Goal: Task Accomplishment & Management: Manage account settings

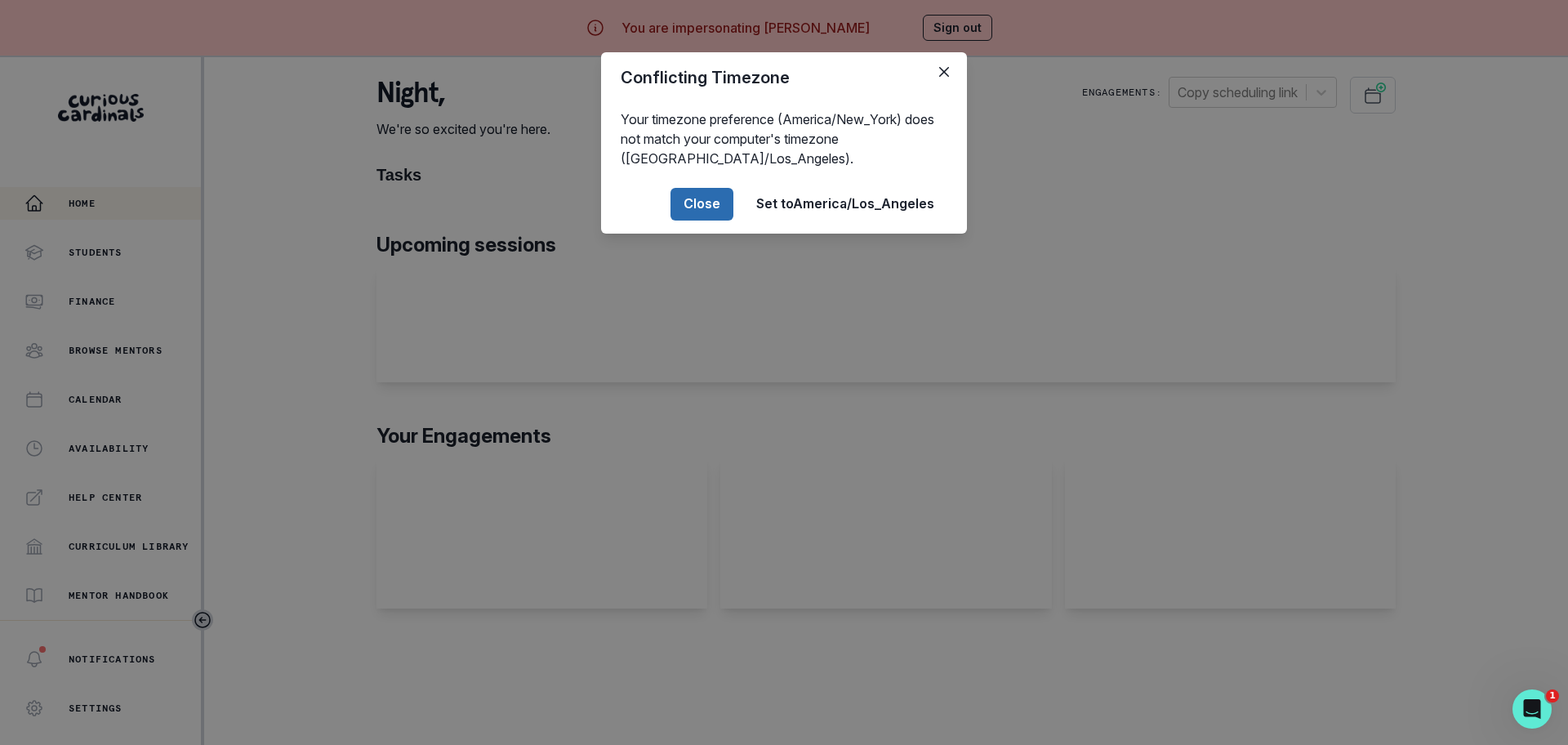
click at [707, 210] on button "Close" at bounding box center [702, 204] width 63 height 33
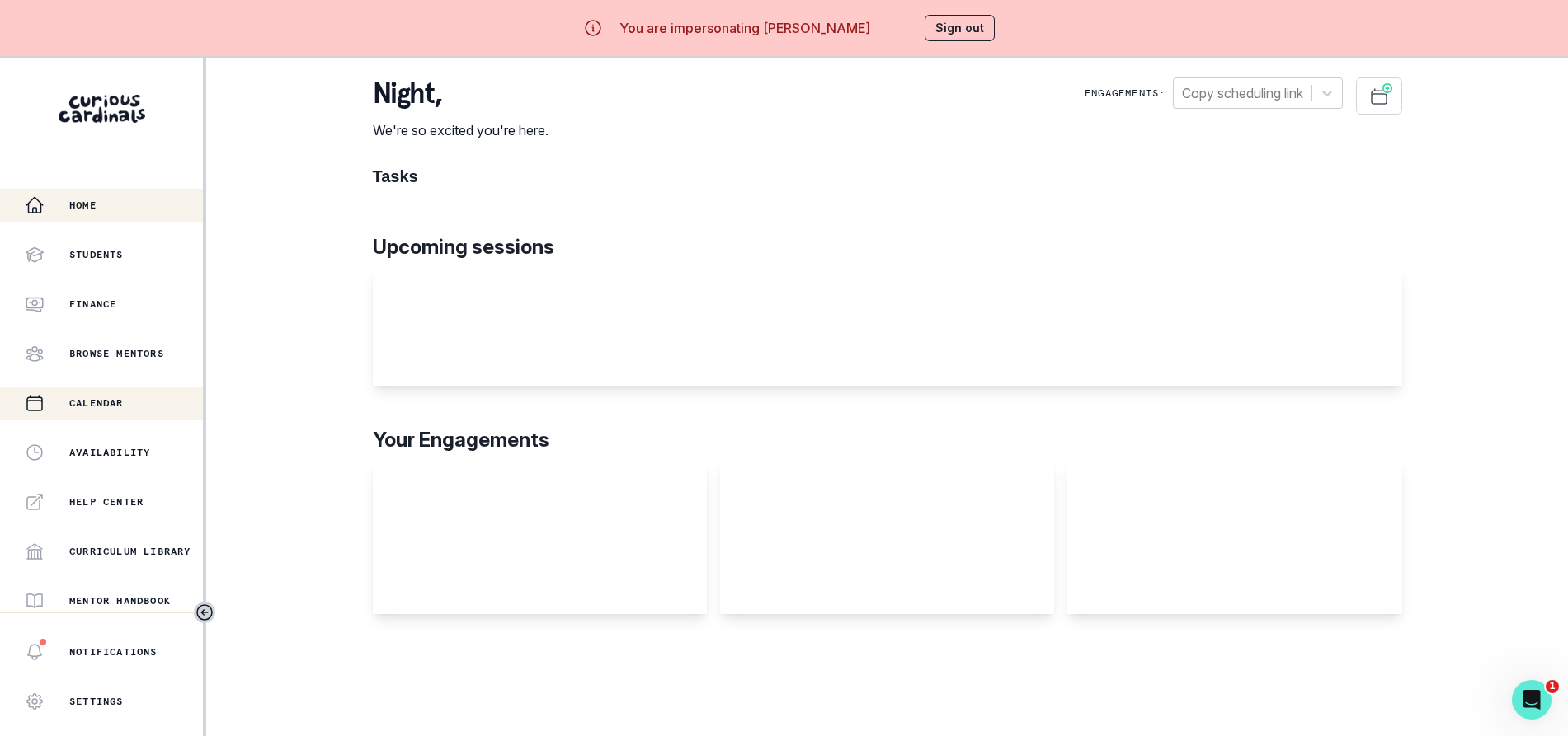
click at [91, 400] on p "Calendar" at bounding box center [96, 403] width 55 height 13
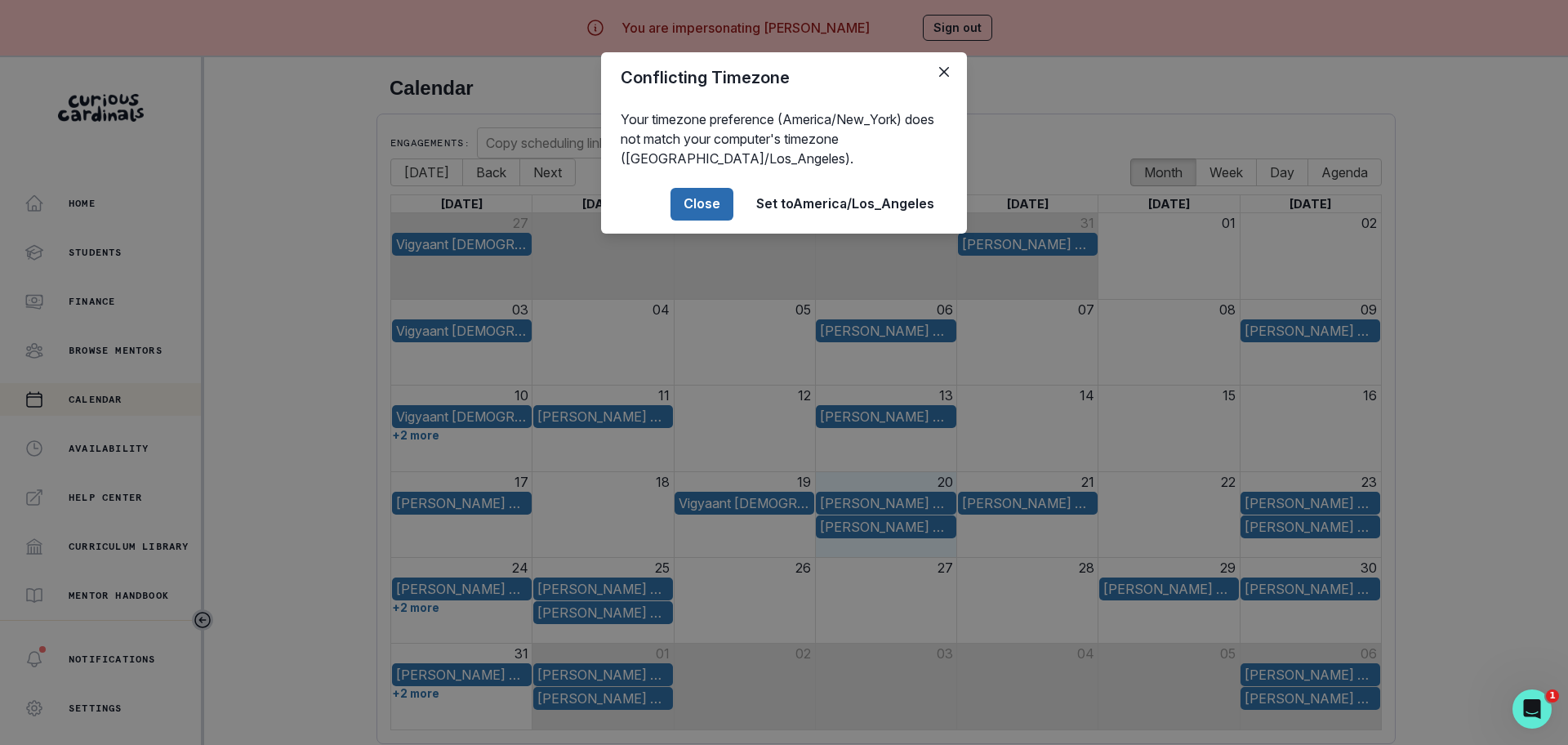
click at [686, 199] on button "Close" at bounding box center [702, 204] width 63 height 33
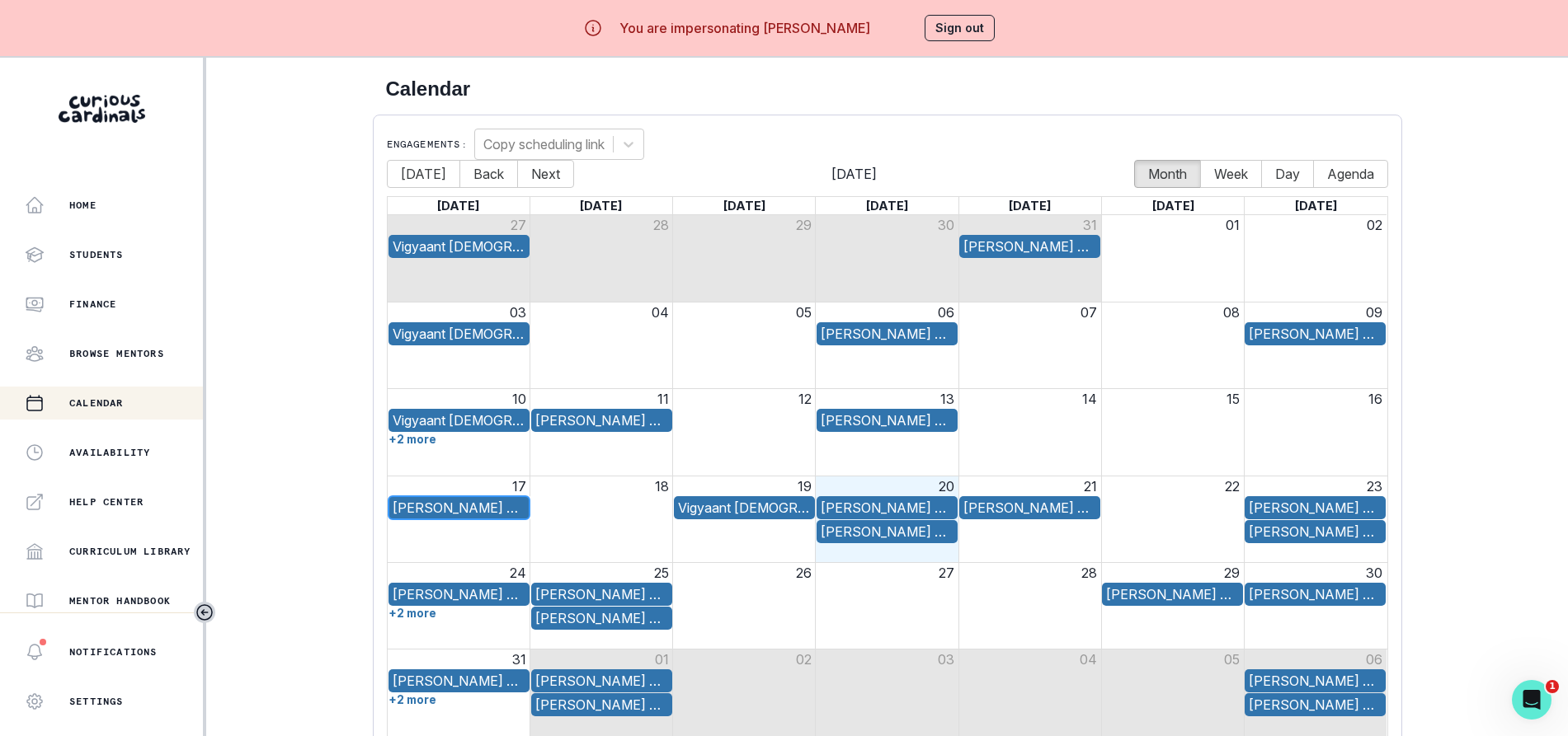
click at [454, 506] on div "[PERSON_NAME] Passion Project" at bounding box center [459, 508] width 133 height 19
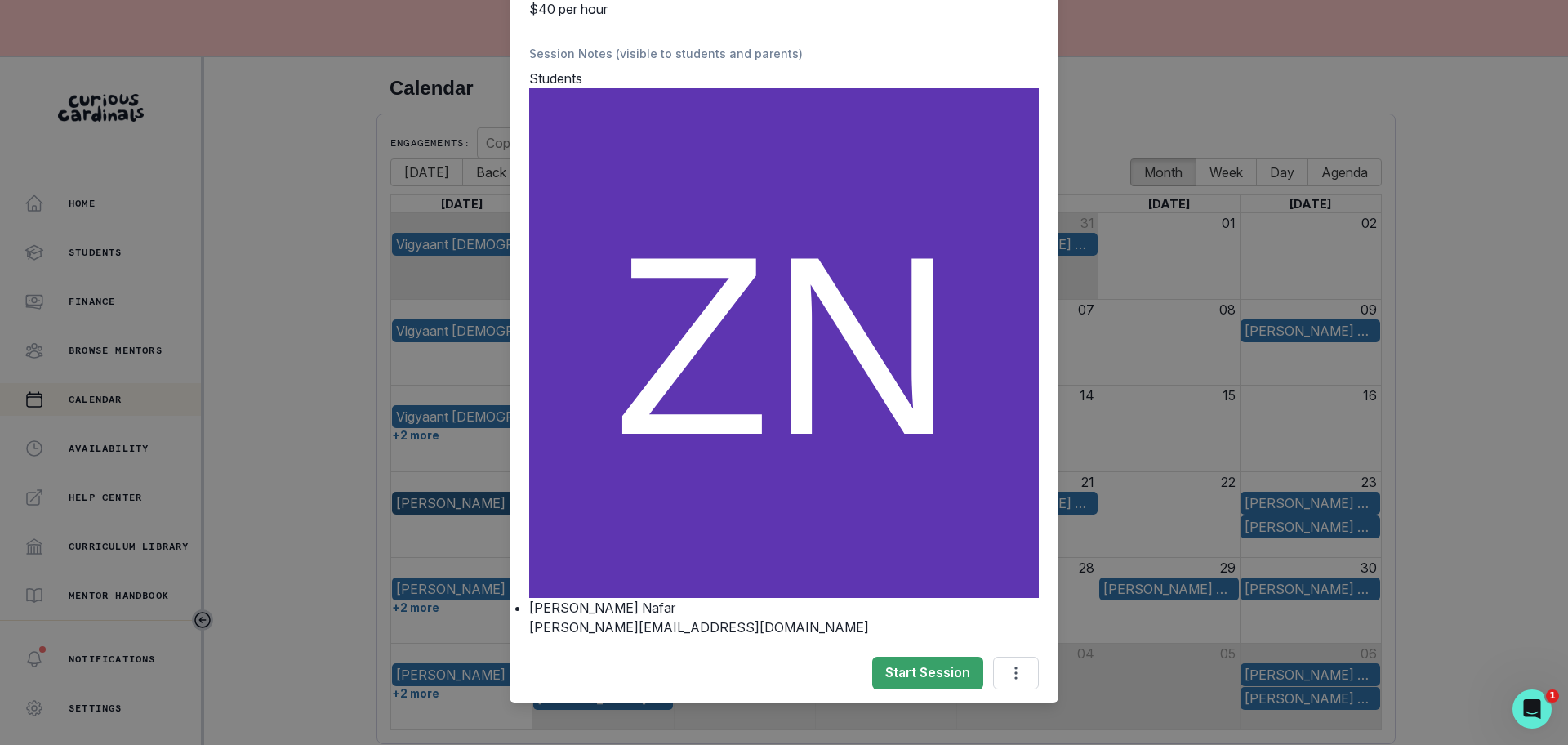
scroll to position [392, 0]
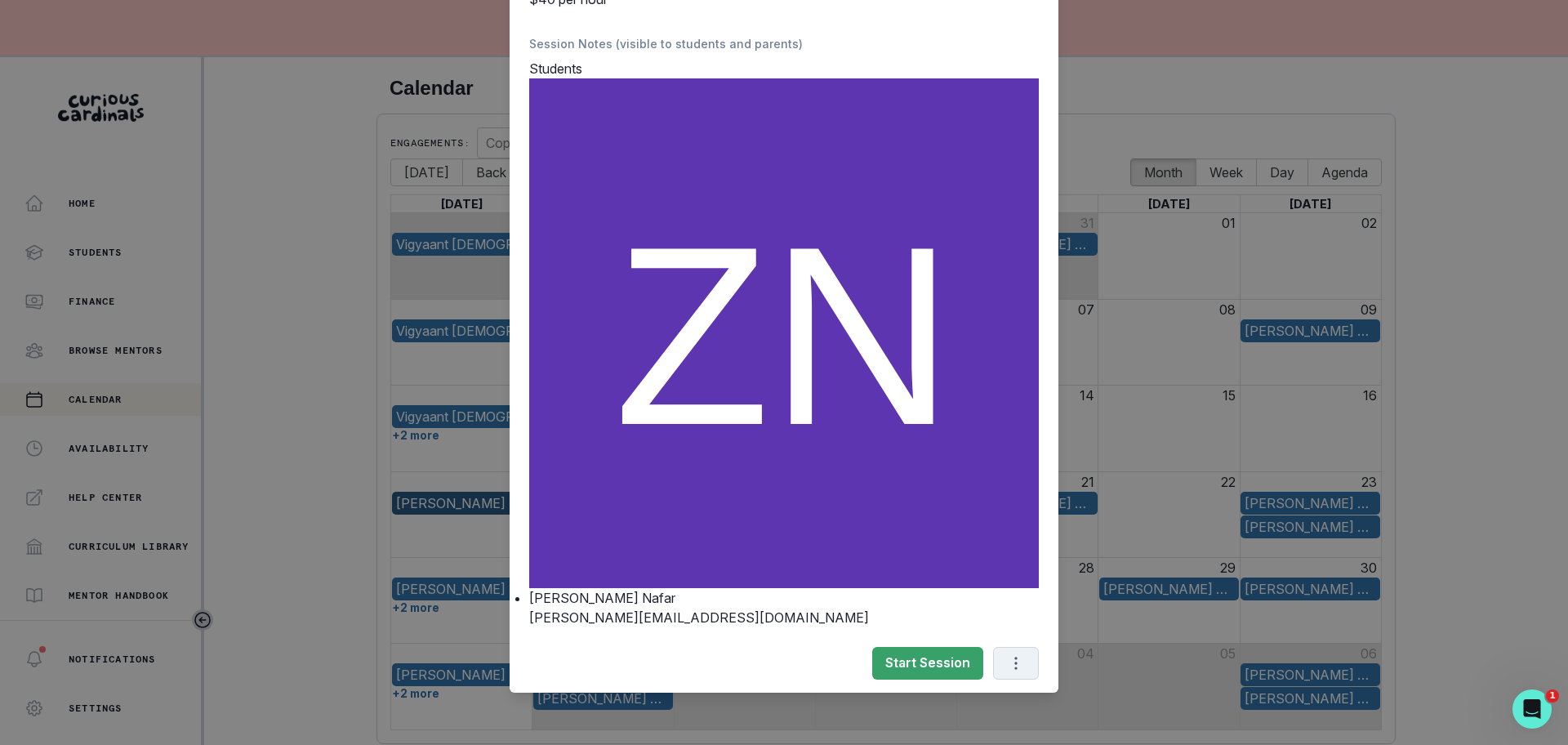
click at [1011, 677] on button "Options" at bounding box center [1017, 663] width 46 height 33
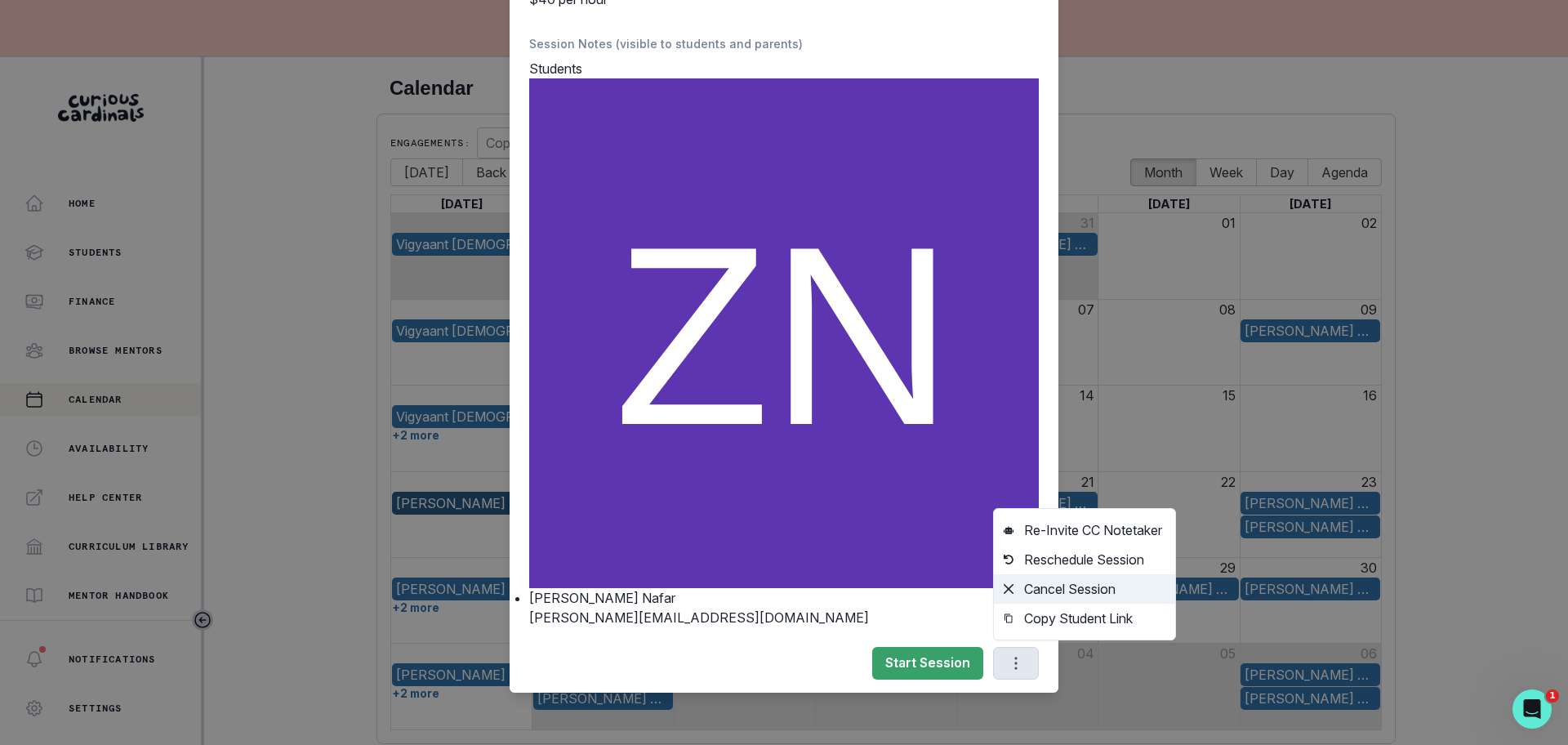
click at [1025, 584] on button "Cancel Session" at bounding box center [1084, 589] width 181 height 29
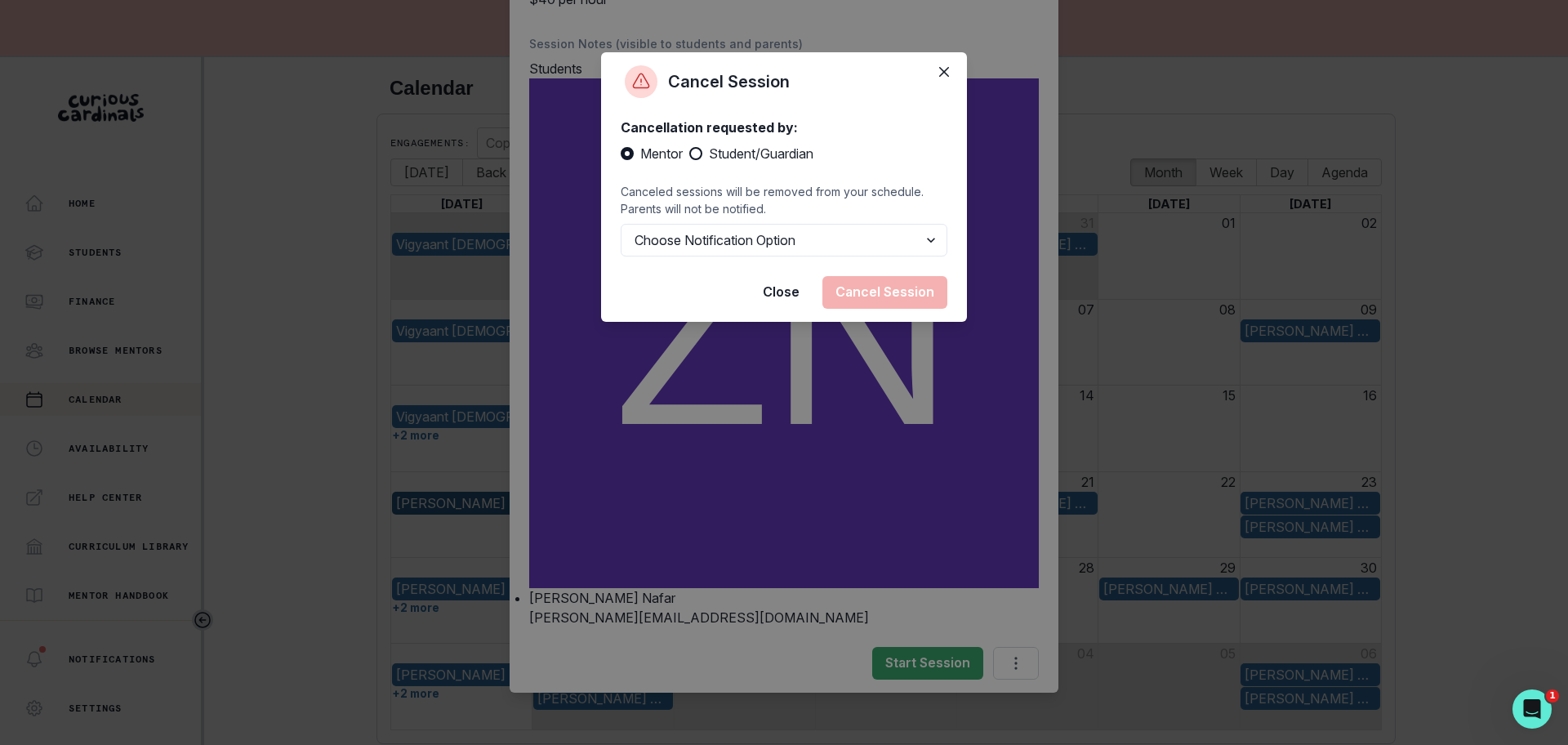
click at [702, 158] on span at bounding box center [696, 154] width 13 height 13
click at [690, 155] on input "Student/Guardian" at bounding box center [689, 154] width 1 height 1
radio input "true"
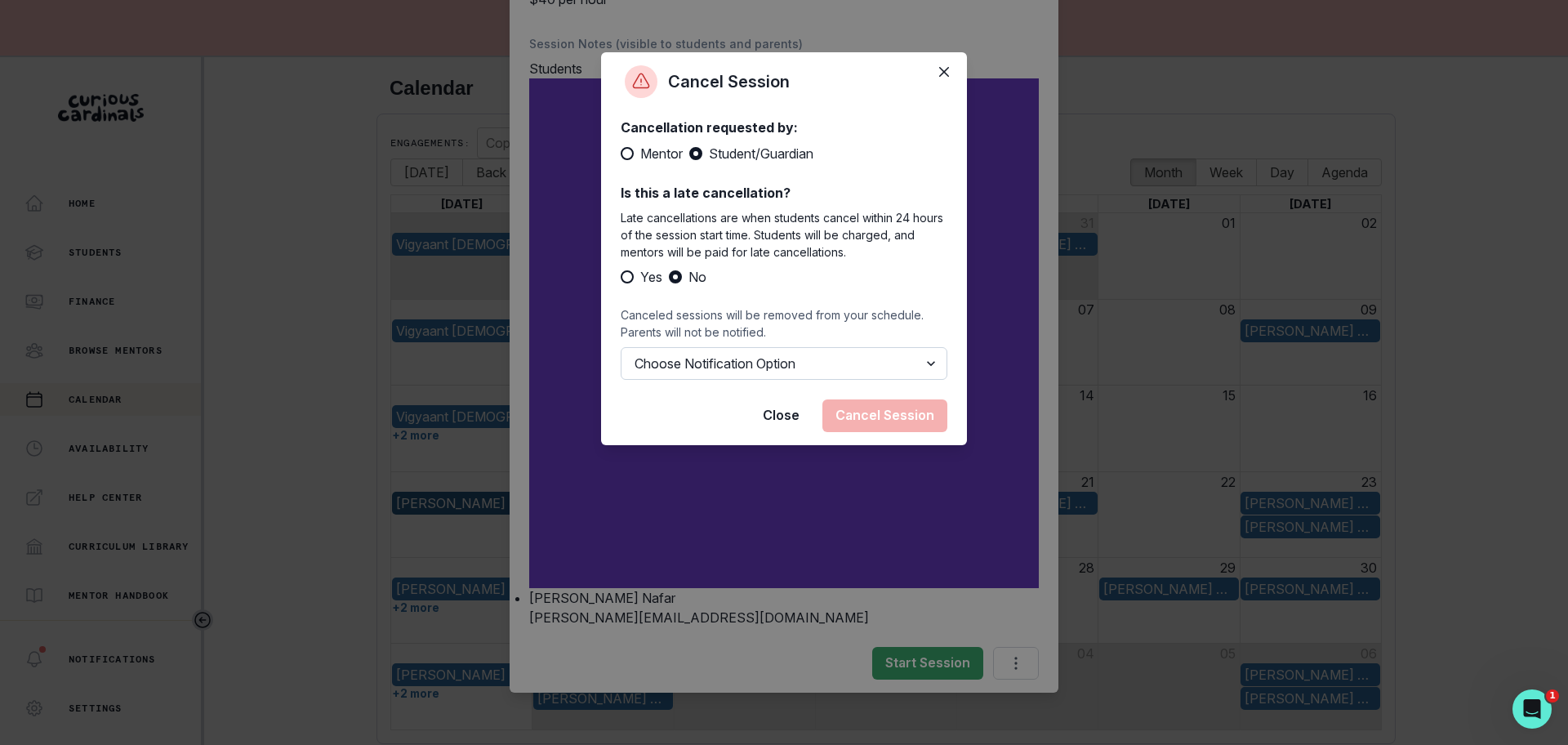
click at [687, 367] on select "Choose Notification Option Notify Family Do Not Notify Family" at bounding box center [784, 364] width 327 height 33
select select "option2"
click at [621, 347] on select "Choose Notification Option Notify Family Do Not Notify Family" at bounding box center [784, 364] width 327 height 33
click at [865, 419] on button "Cancel Session" at bounding box center [885, 416] width 125 height 33
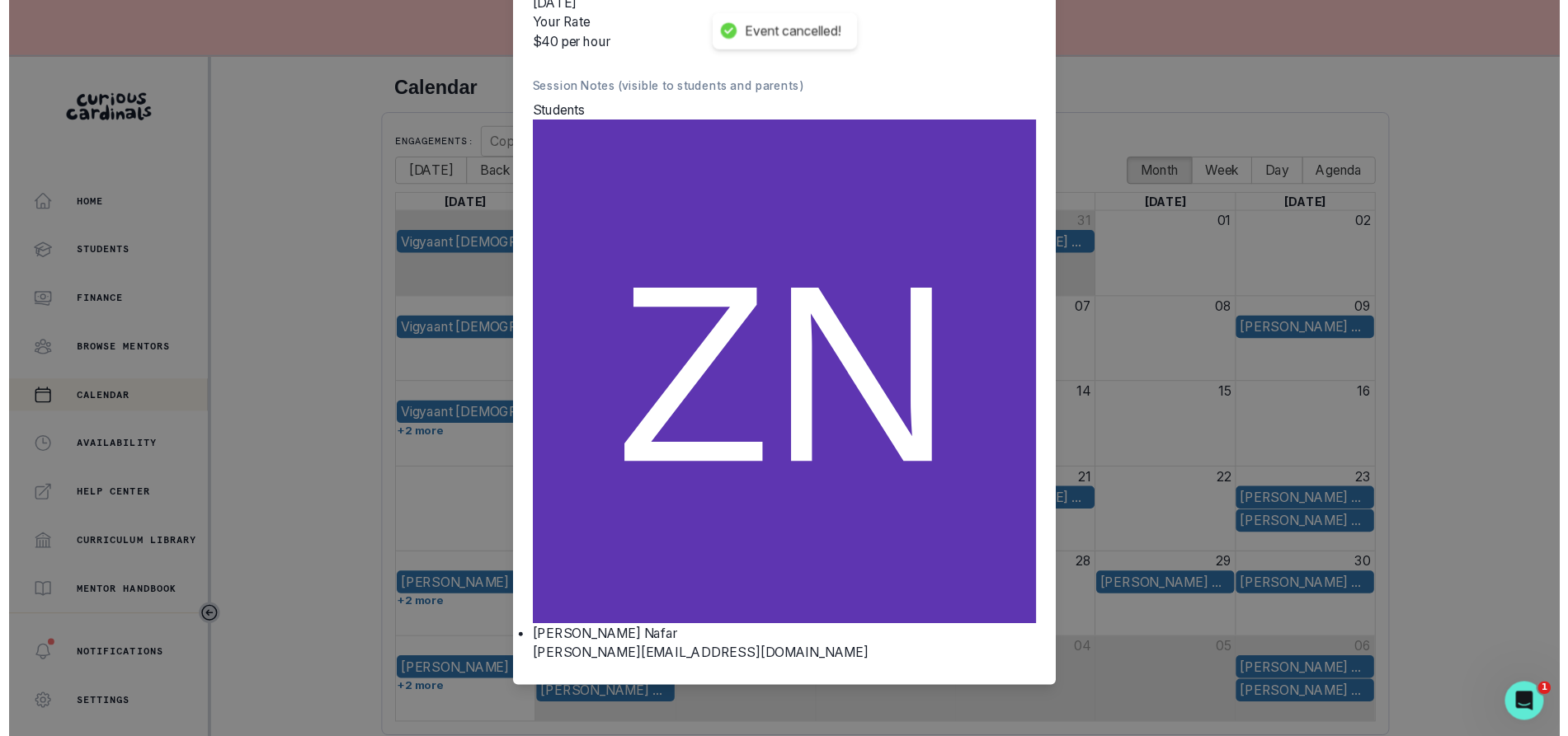
scroll to position [0, 0]
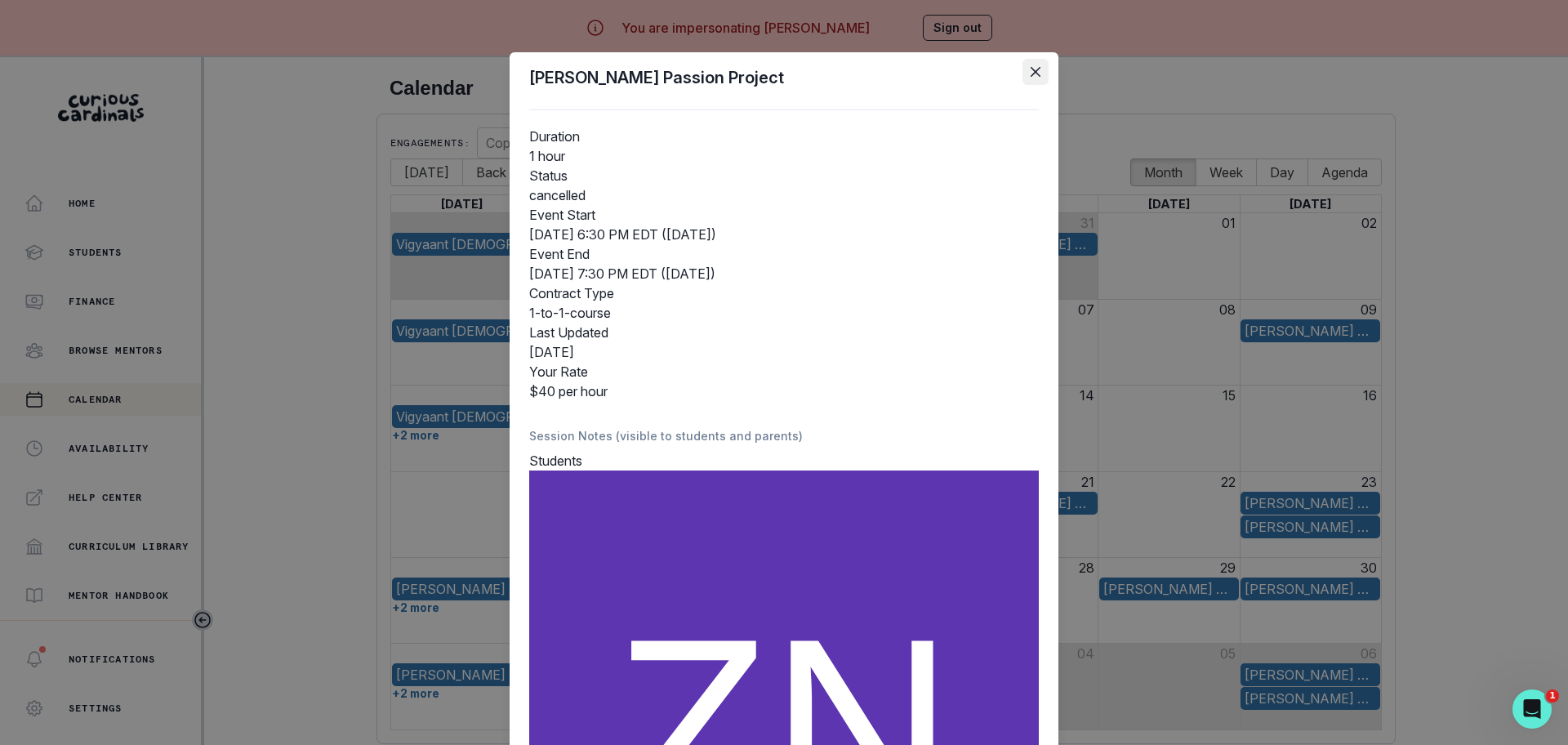
click at [1031, 67] on icon "Close" at bounding box center [1036, 71] width 10 height 10
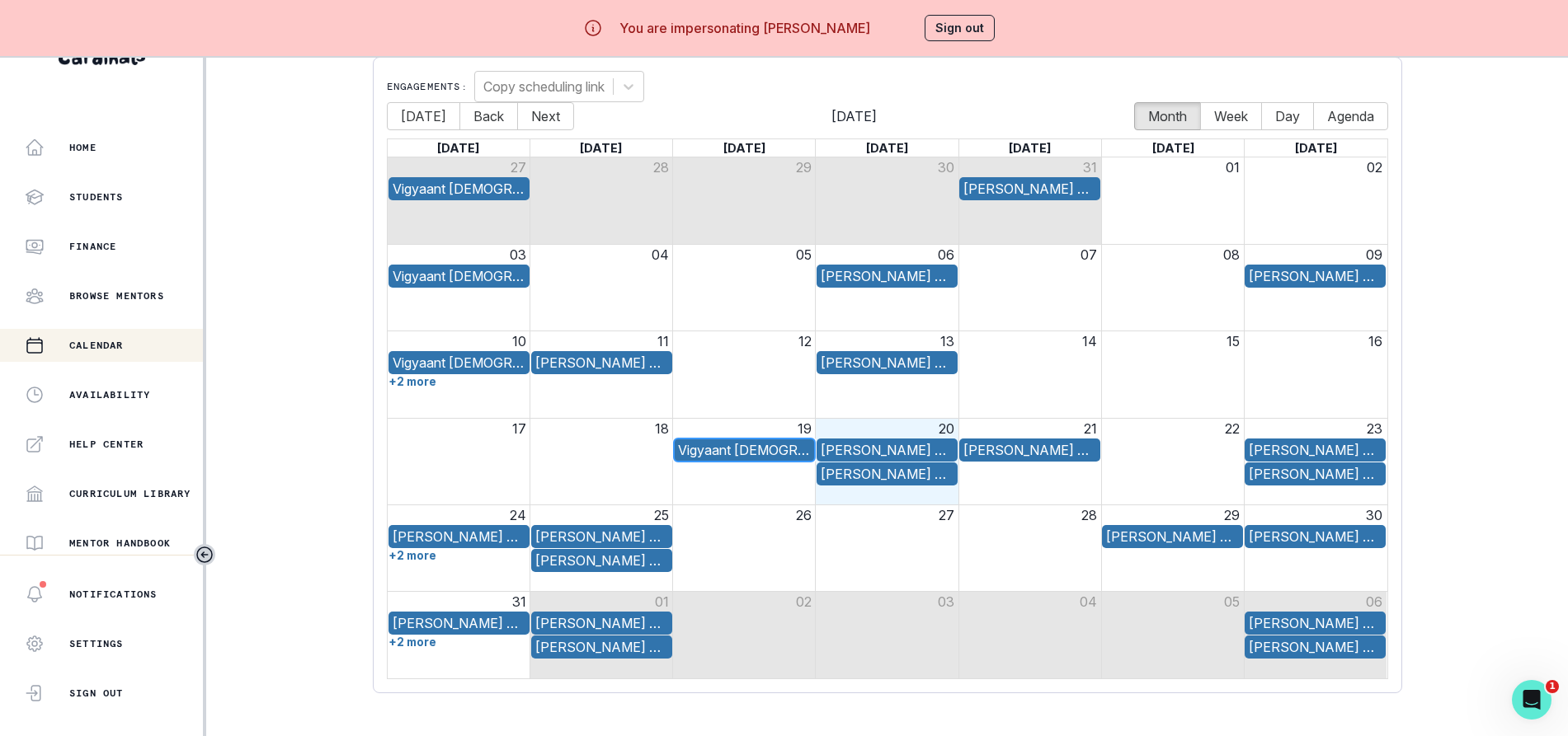
scroll to position [73, 0]
click at [552, 104] on button "Next" at bounding box center [545, 117] width 57 height 28
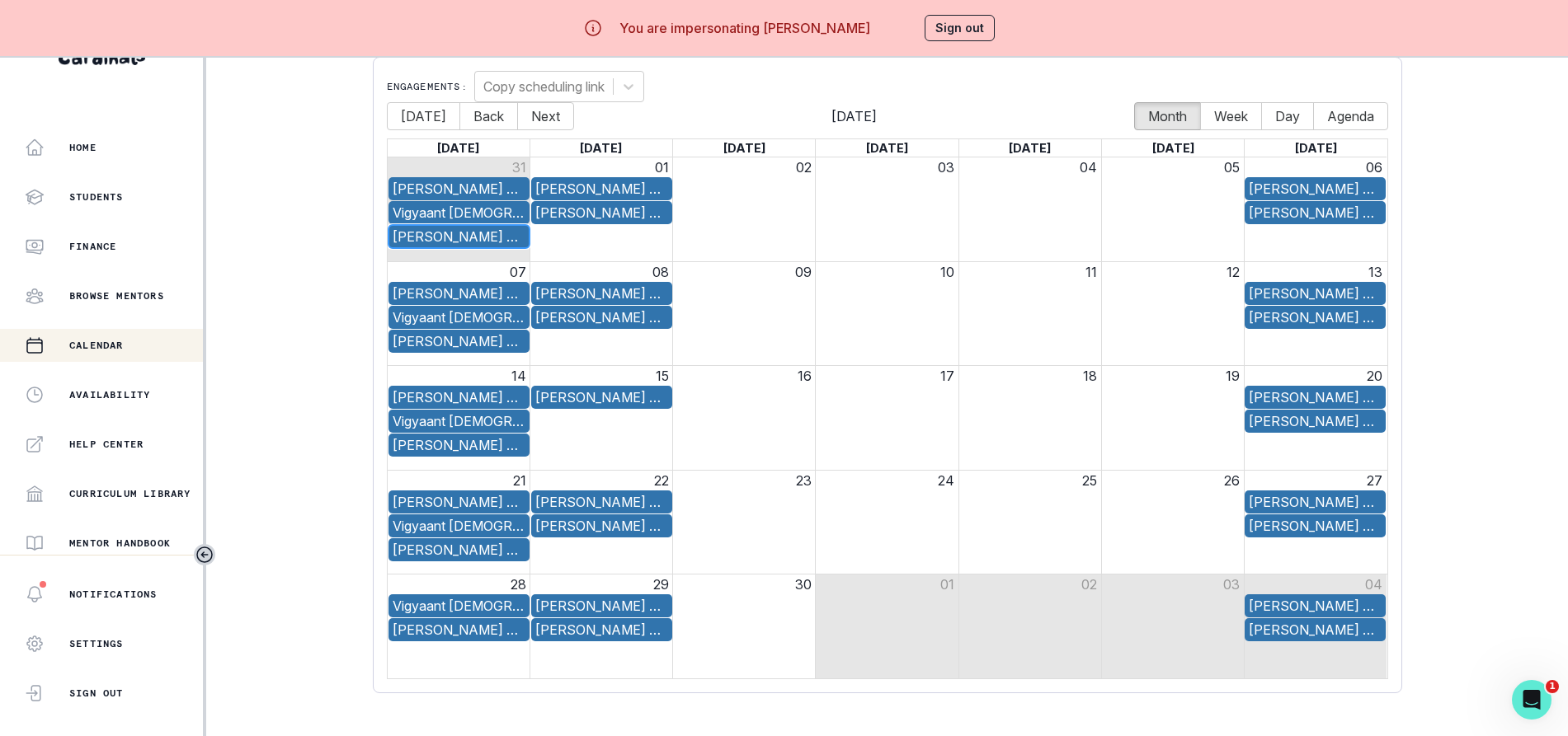
click at [423, 227] on div "[PERSON_NAME] Passion Project" at bounding box center [459, 236] width 133 height 19
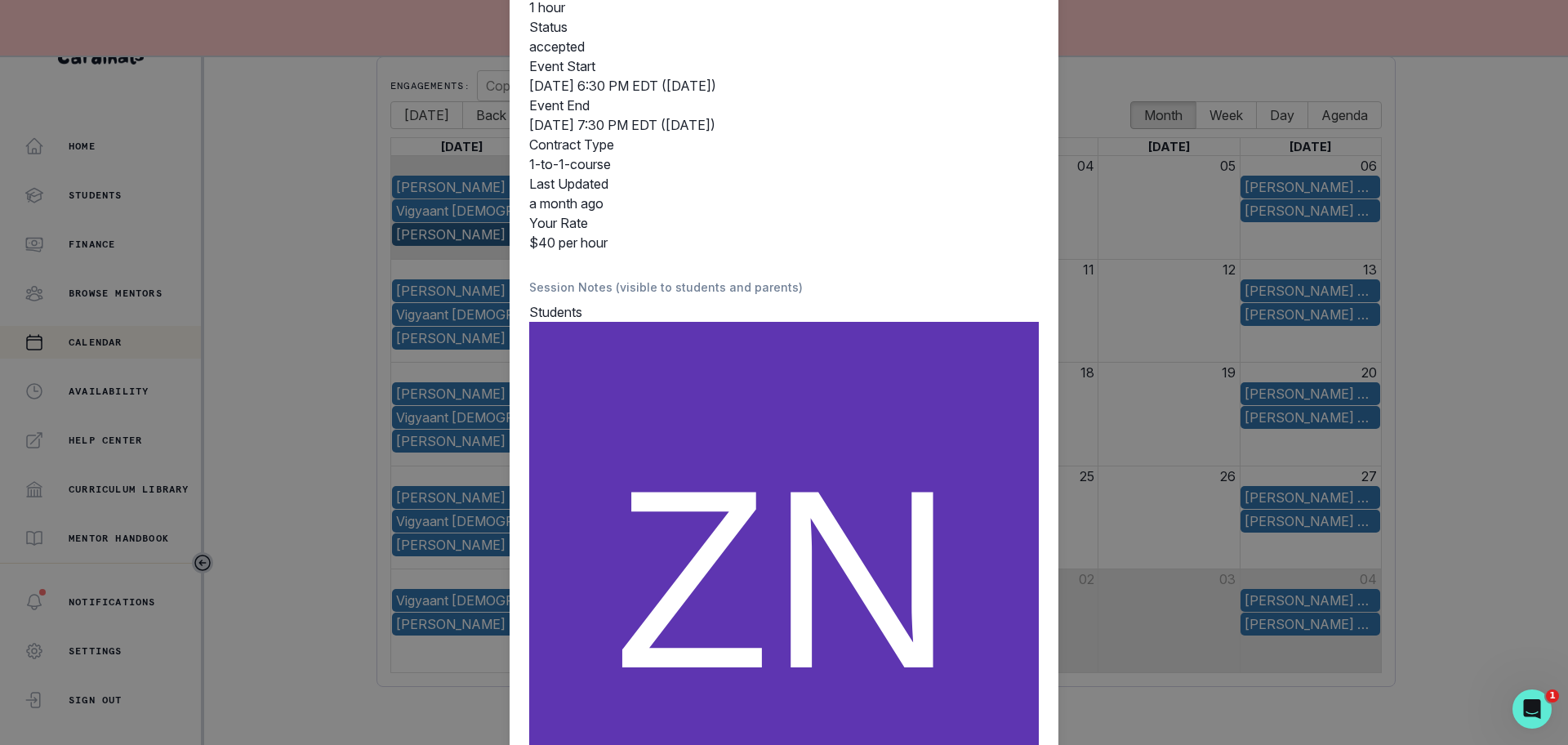
scroll to position [392, 0]
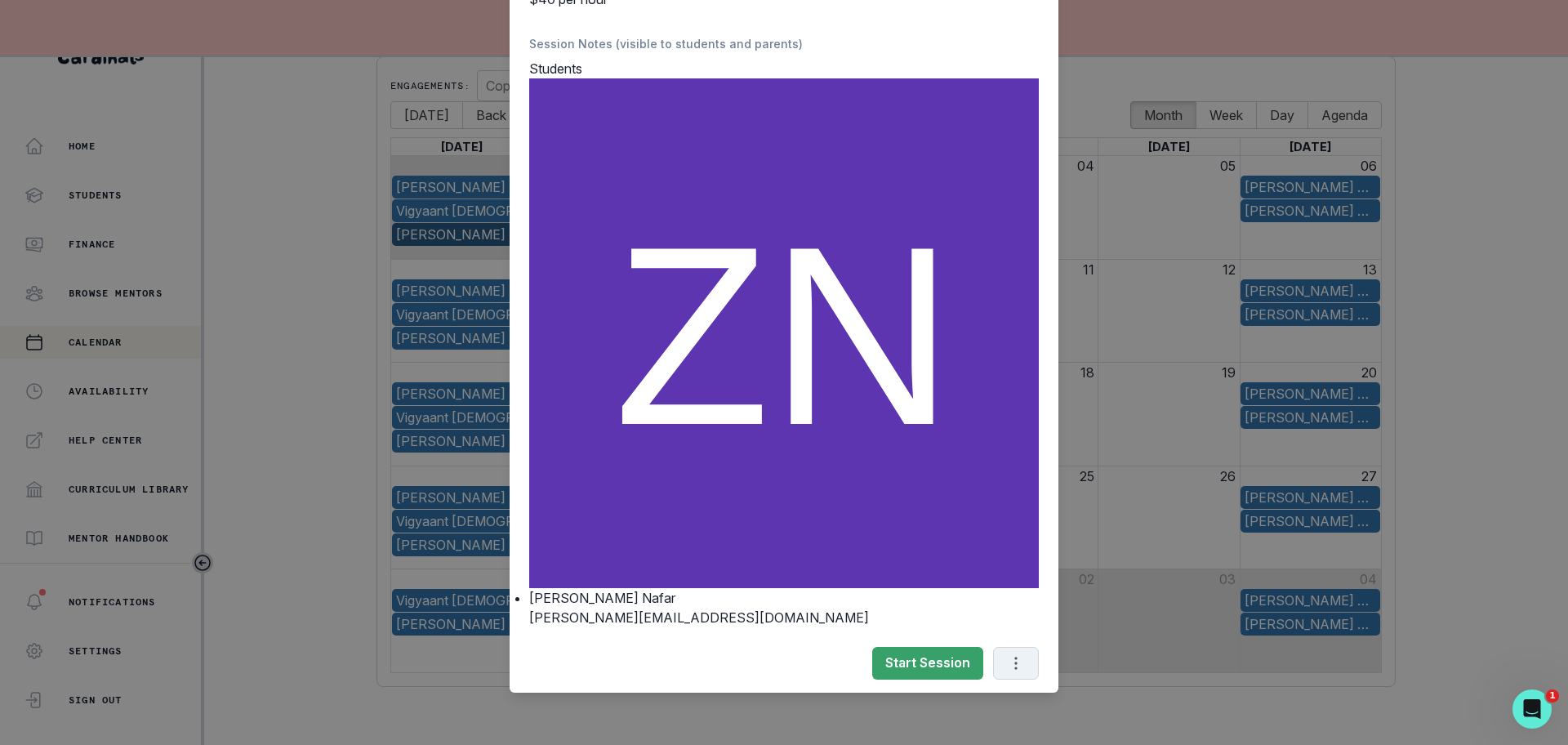
click at [1007, 666] on icon "Options" at bounding box center [1017, 663] width 18 height 18
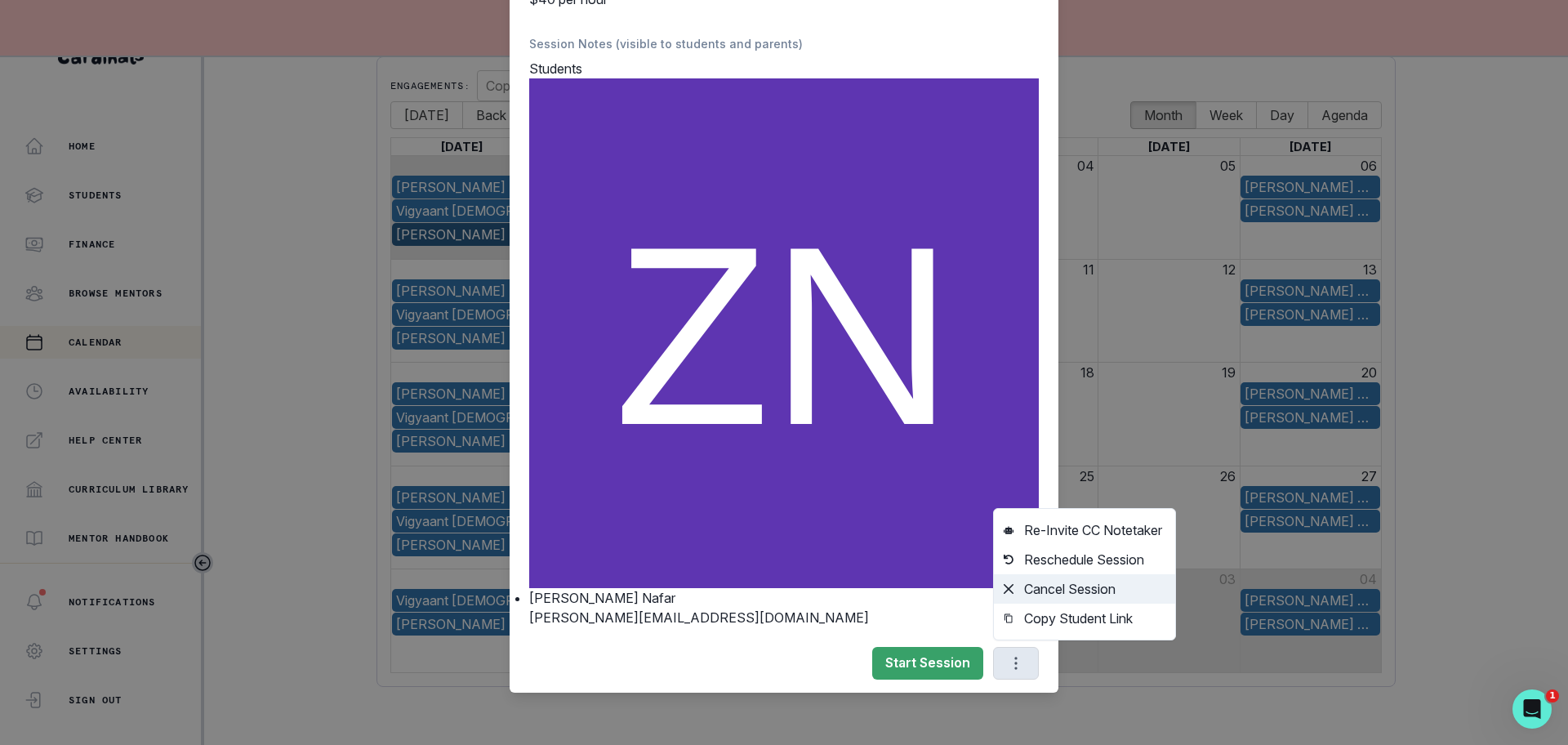
click at [1049, 586] on button "Cancel Session" at bounding box center [1084, 589] width 181 height 29
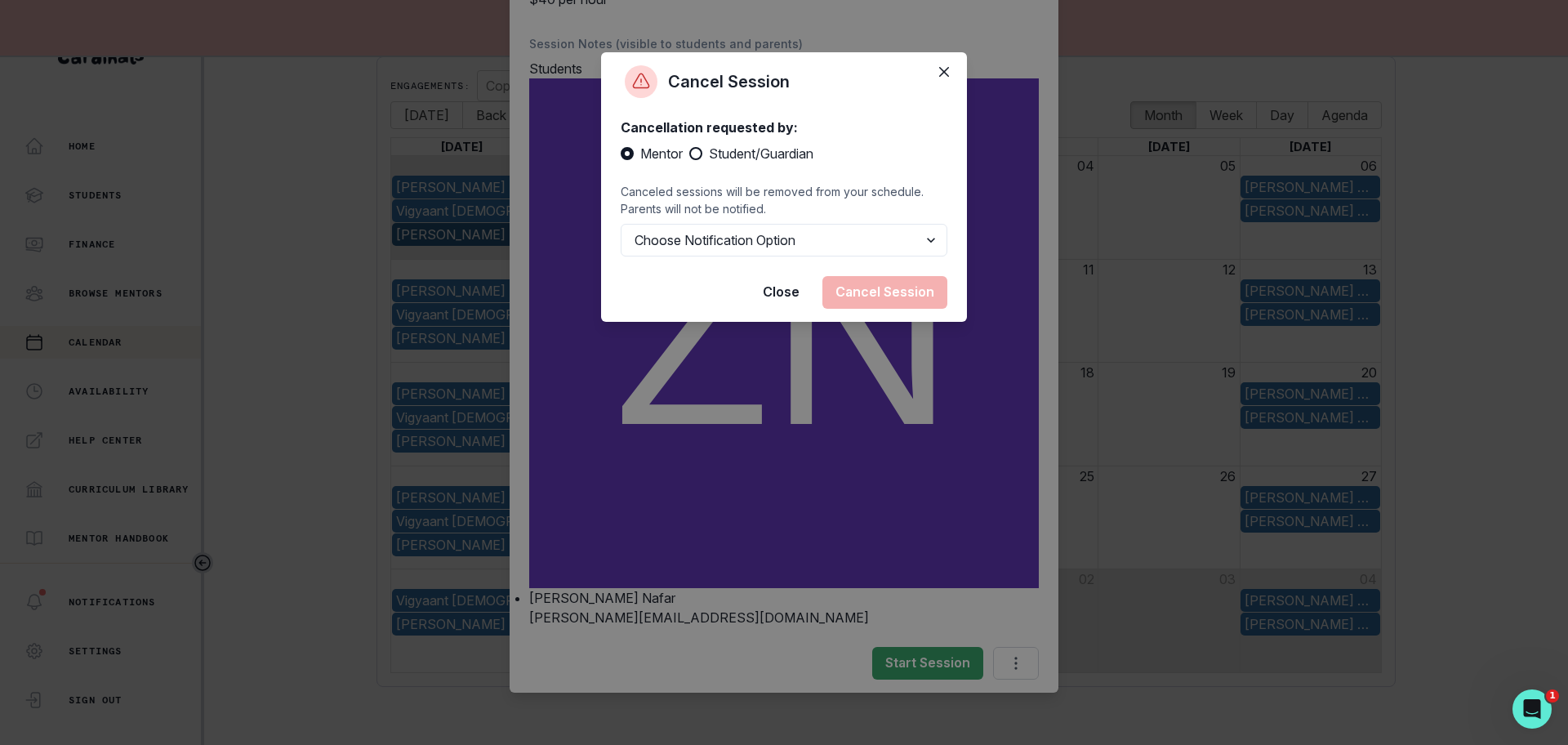
click at [693, 146] on label "Student/Guardian" at bounding box center [752, 153] width 125 height 19
click at [690, 154] on input "Student/Guardian" at bounding box center [689, 154] width 1 height 1
radio input "true"
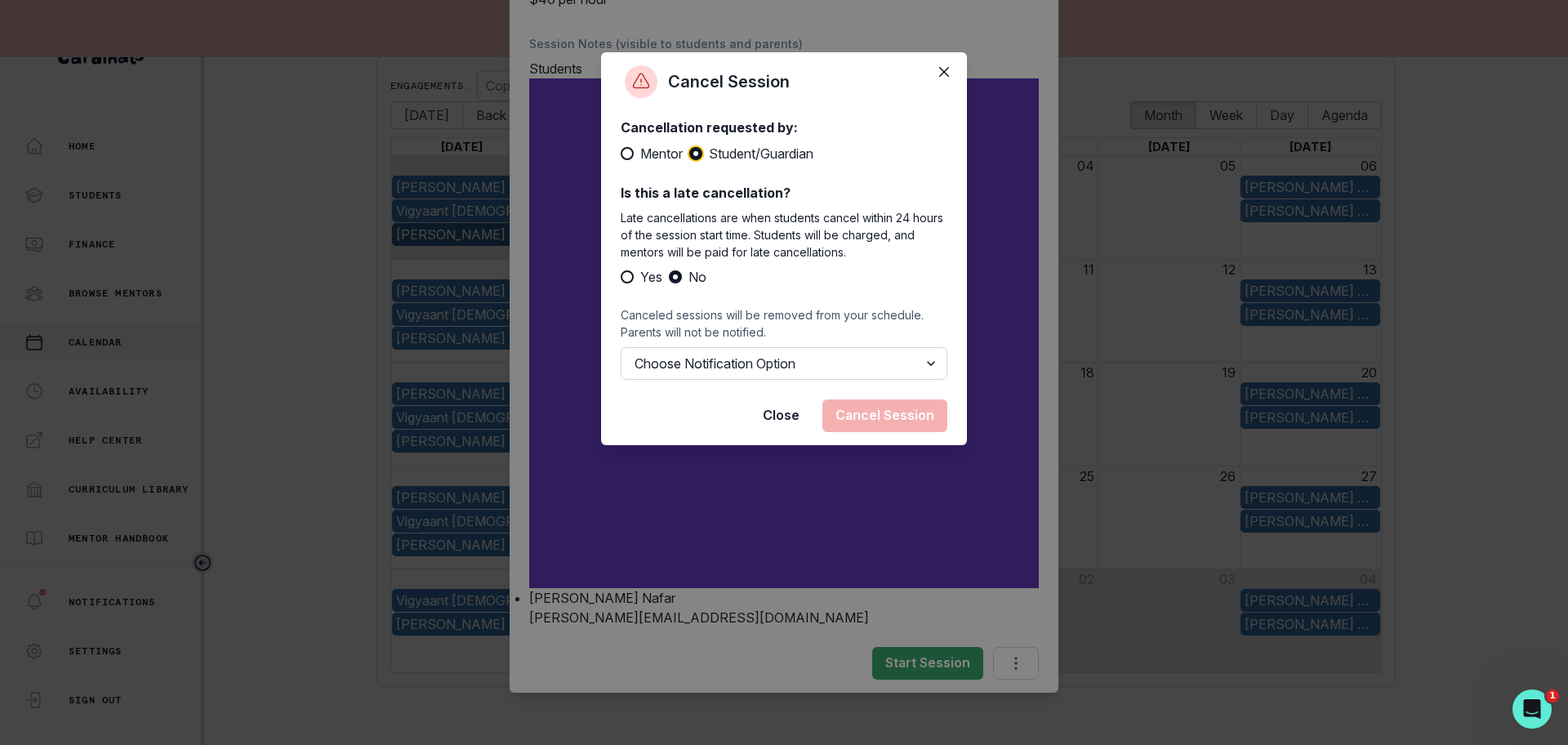
click at [701, 367] on select "Choose Notification Option Notify Family Do Not Notify Family" at bounding box center [784, 364] width 327 height 33
select select "option2"
click at [621, 347] on select "Choose Notification Option Notify Family Do Not Notify Family" at bounding box center [784, 364] width 327 height 33
click at [853, 419] on button "Cancel Session" at bounding box center [885, 416] width 125 height 33
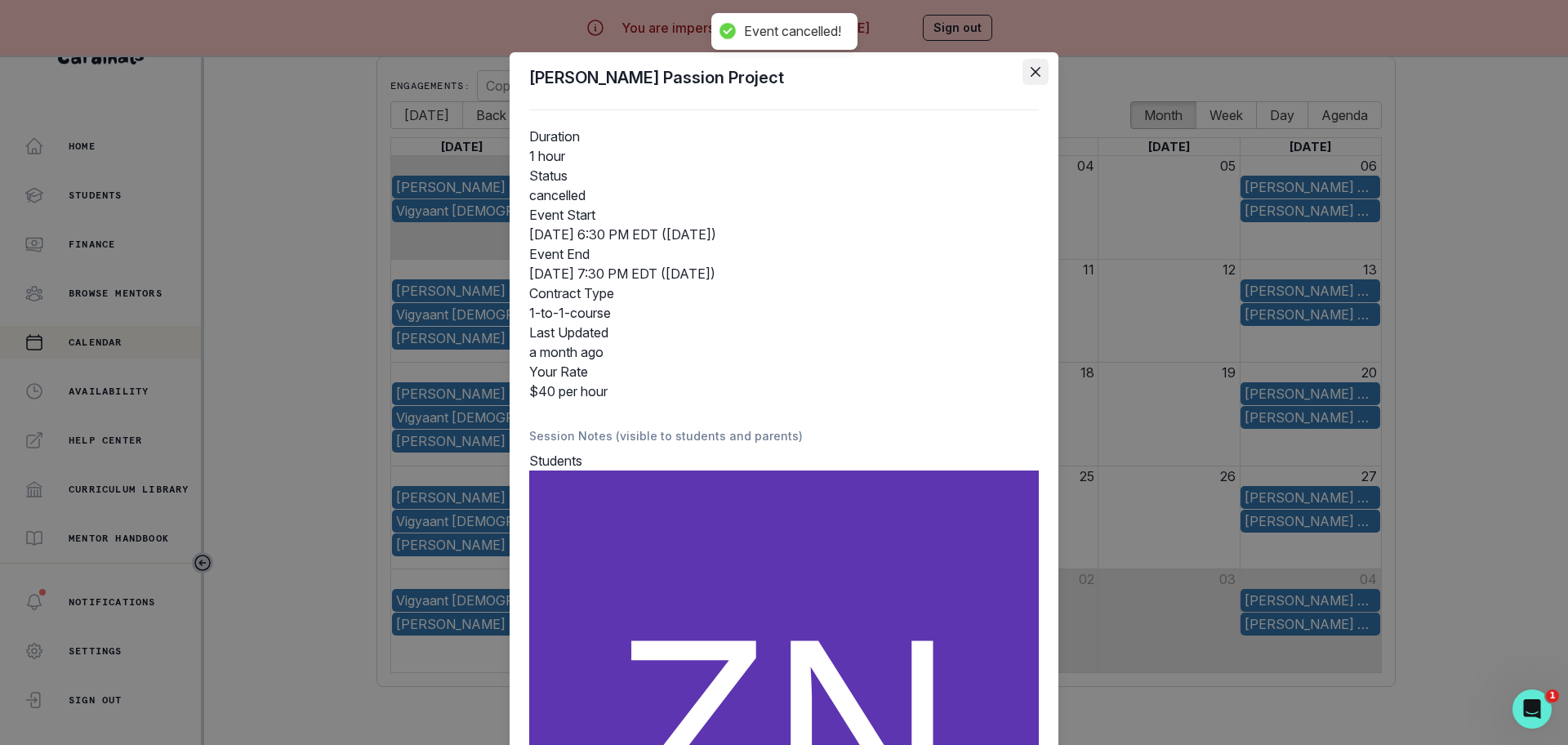
click at [1031, 71] on icon "Close" at bounding box center [1036, 71] width 10 height 10
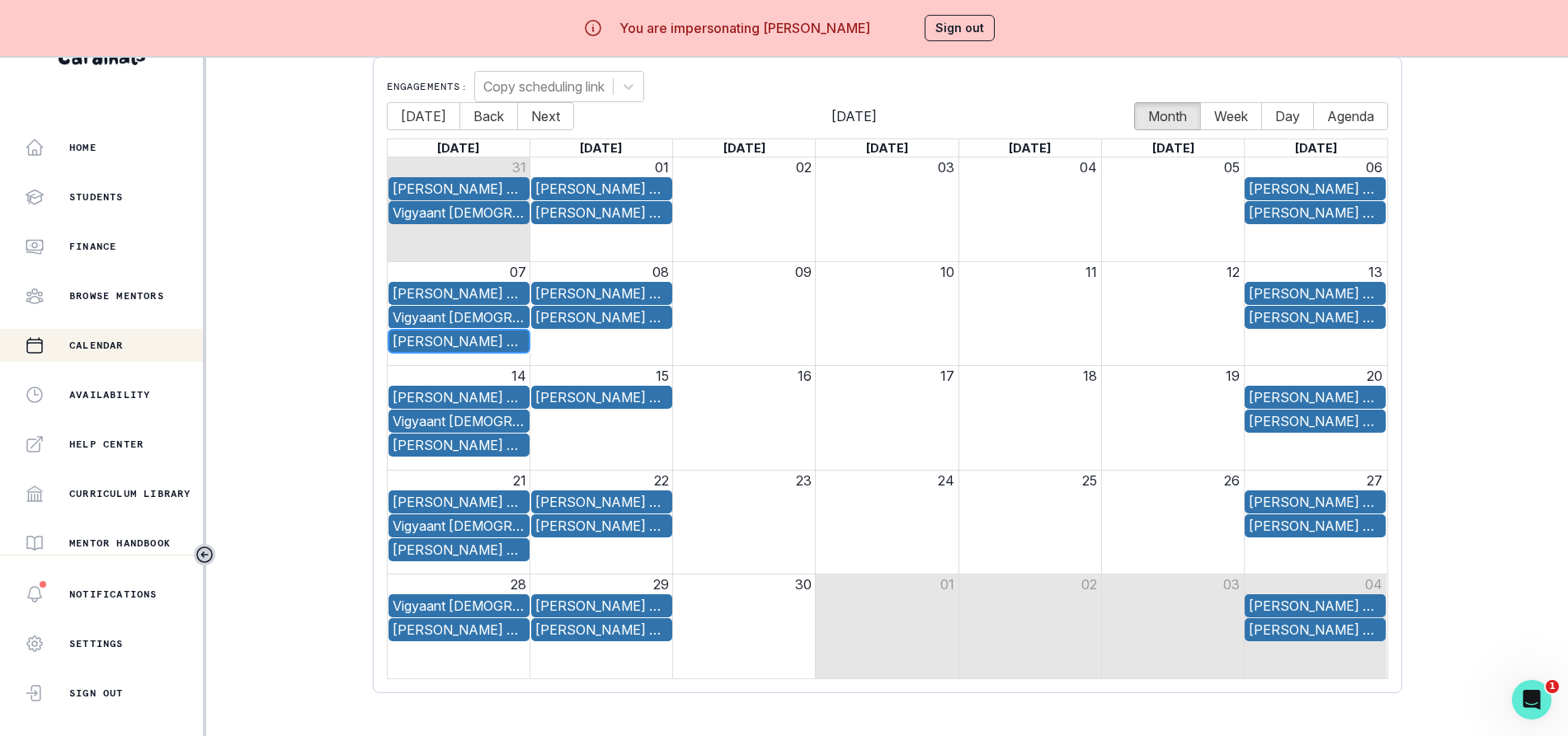
click at [501, 343] on div "[PERSON_NAME] Passion Project" at bounding box center [459, 341] width 133 height 19
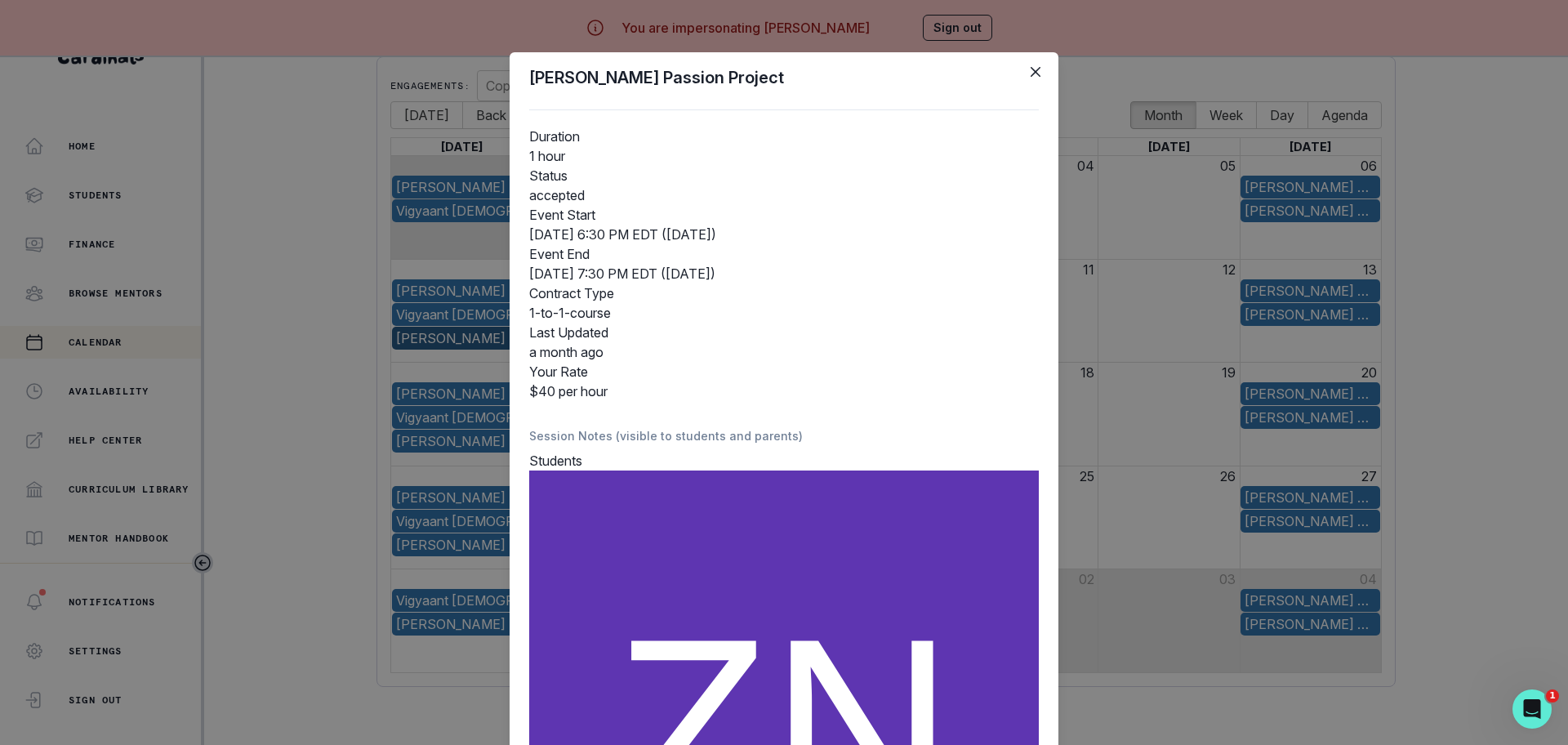
scroll to position [392, 0]
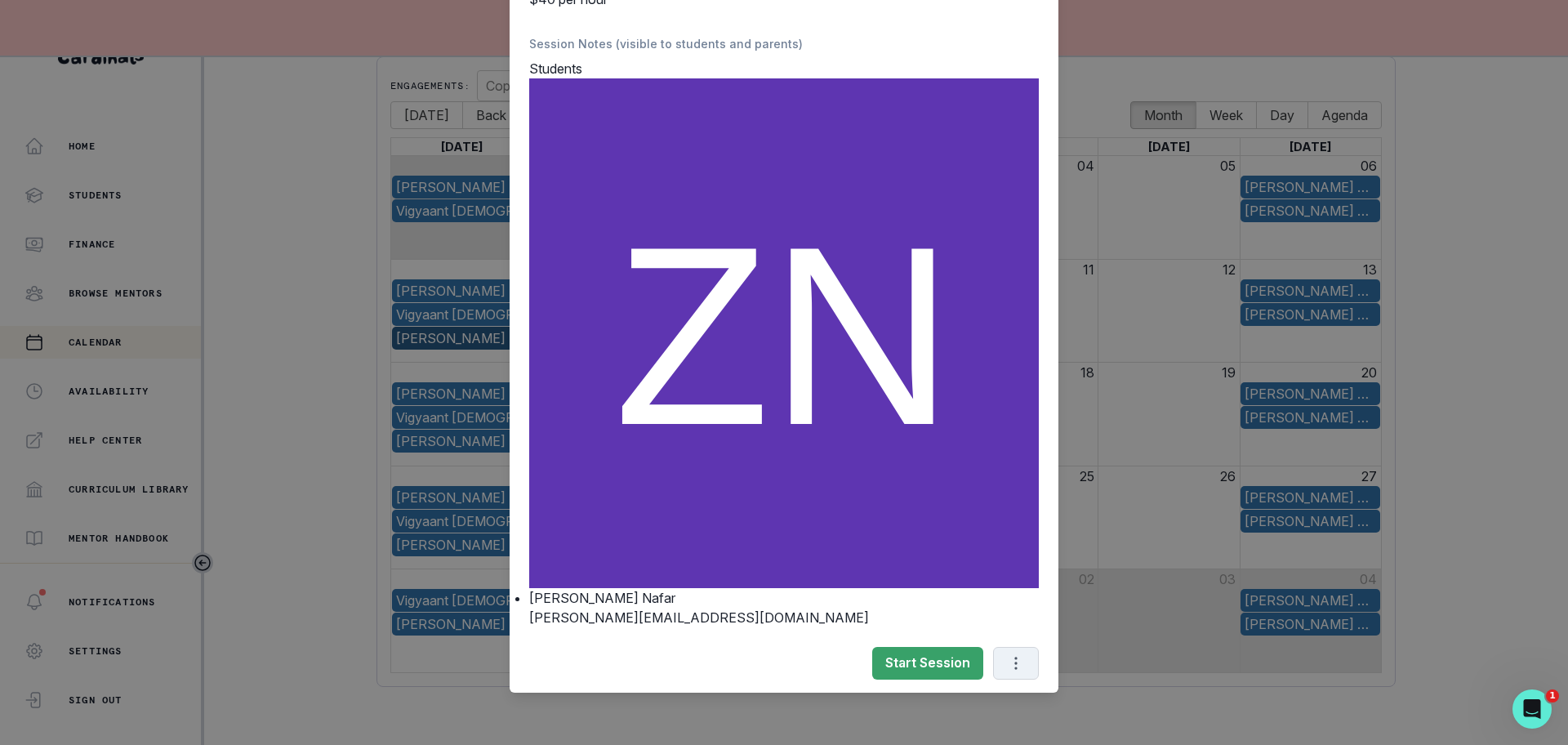
click at [1000, 674] on button "Options" at bounding box center [1017, 663] width 46 height 33
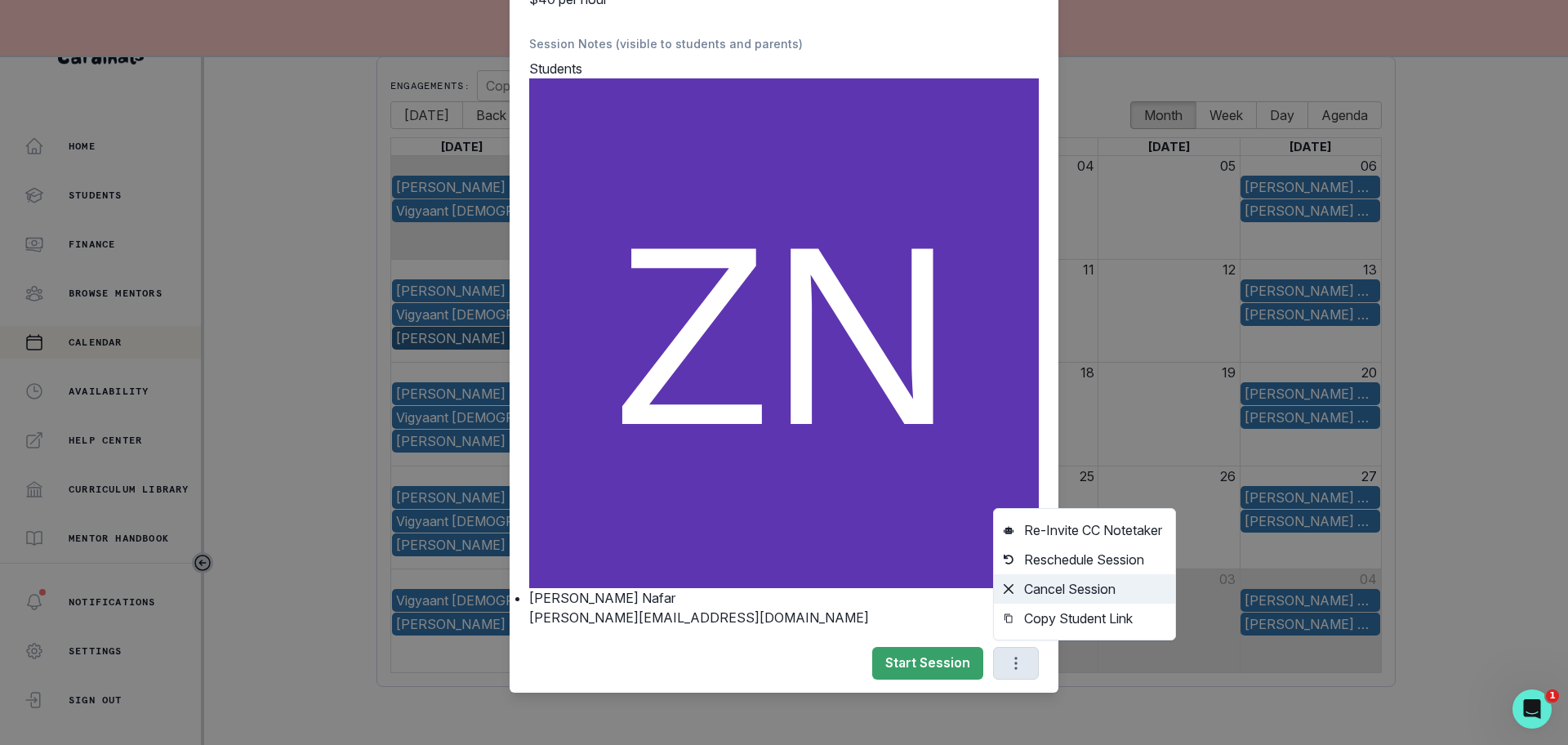
click at [1036, 594] on button "Cancel Session" at bounding box center [1084, 589] width 181 height 29
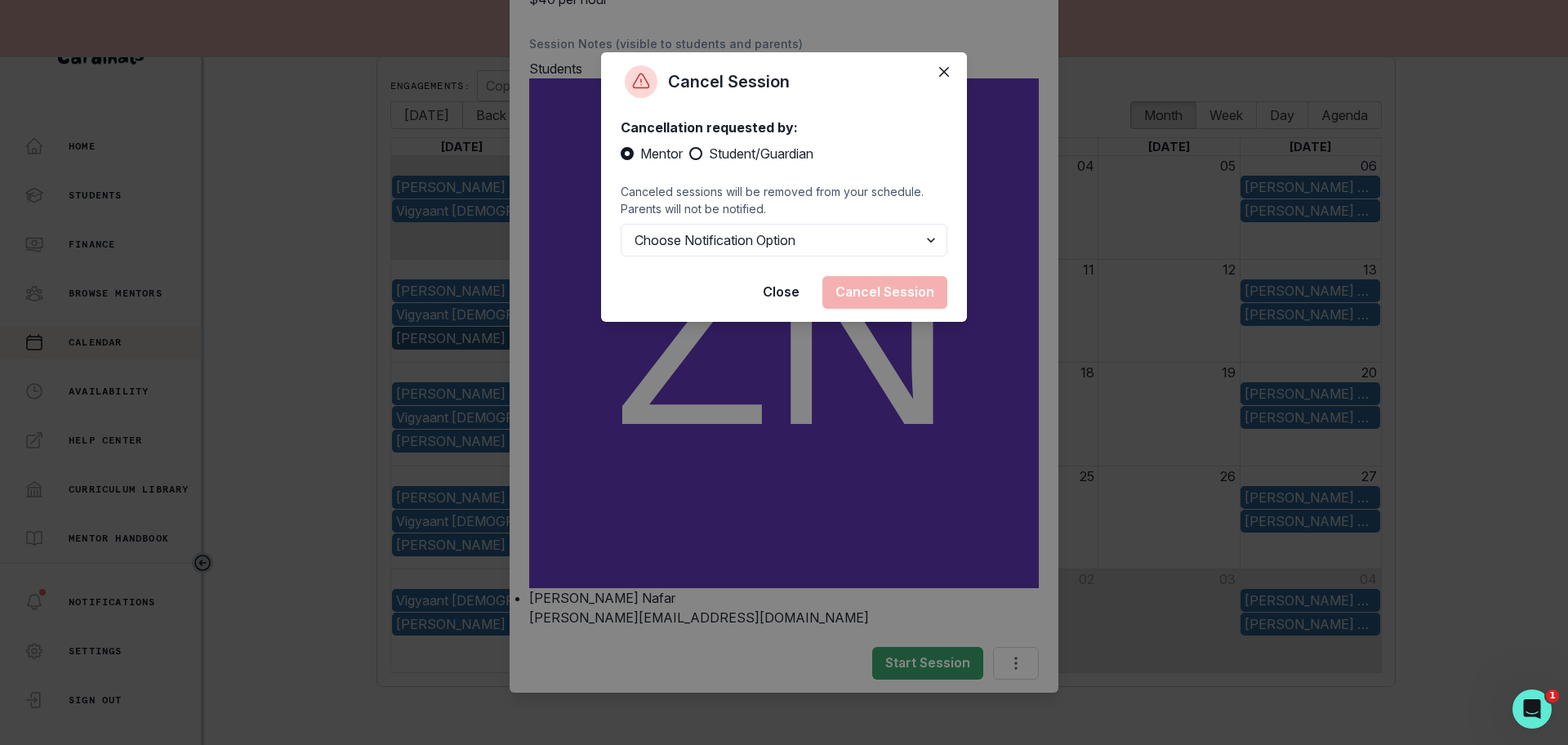
click at [703, 155] on label "Student/Guardian" at bounding box center [752, 153] width 125 height 19
click at [690, 155] on input "Student/Guardian" at bounding box center [689, 154] width 1 height 1
radio input "true"
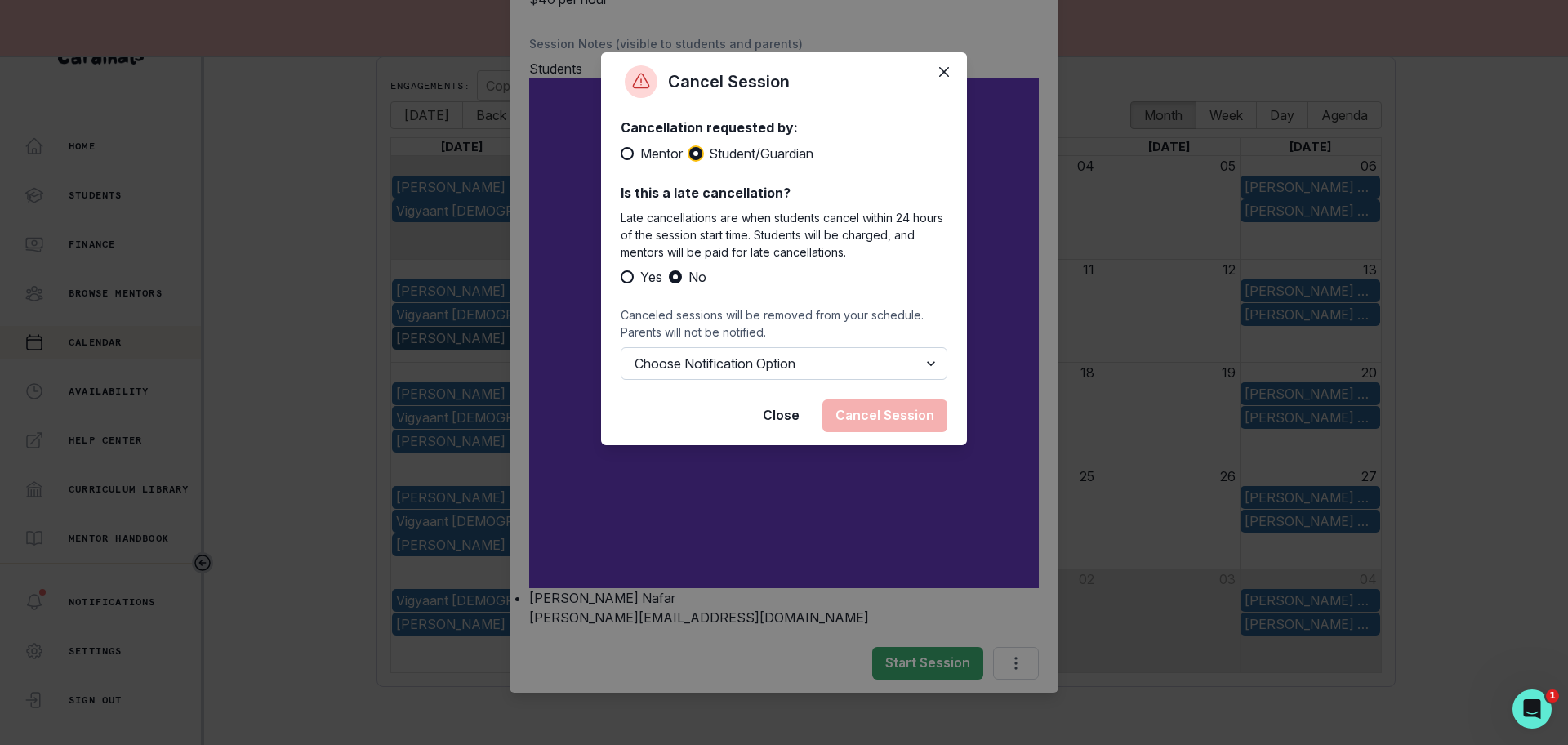
click at [779, 368] on select "Choose Notification Option Notify Family Do Not Notify Family" at bounding box center [784, 364] width 327 height 33
select select "option2"
click at [621, 347] on select "Choose Notification Option Notify Family Do Not Notify Family" at bounding box center [784, 364] width 327 height 33
click at [881, 413] on button "Cancel Session" at bounding box center [885, 416] width 125 height 33
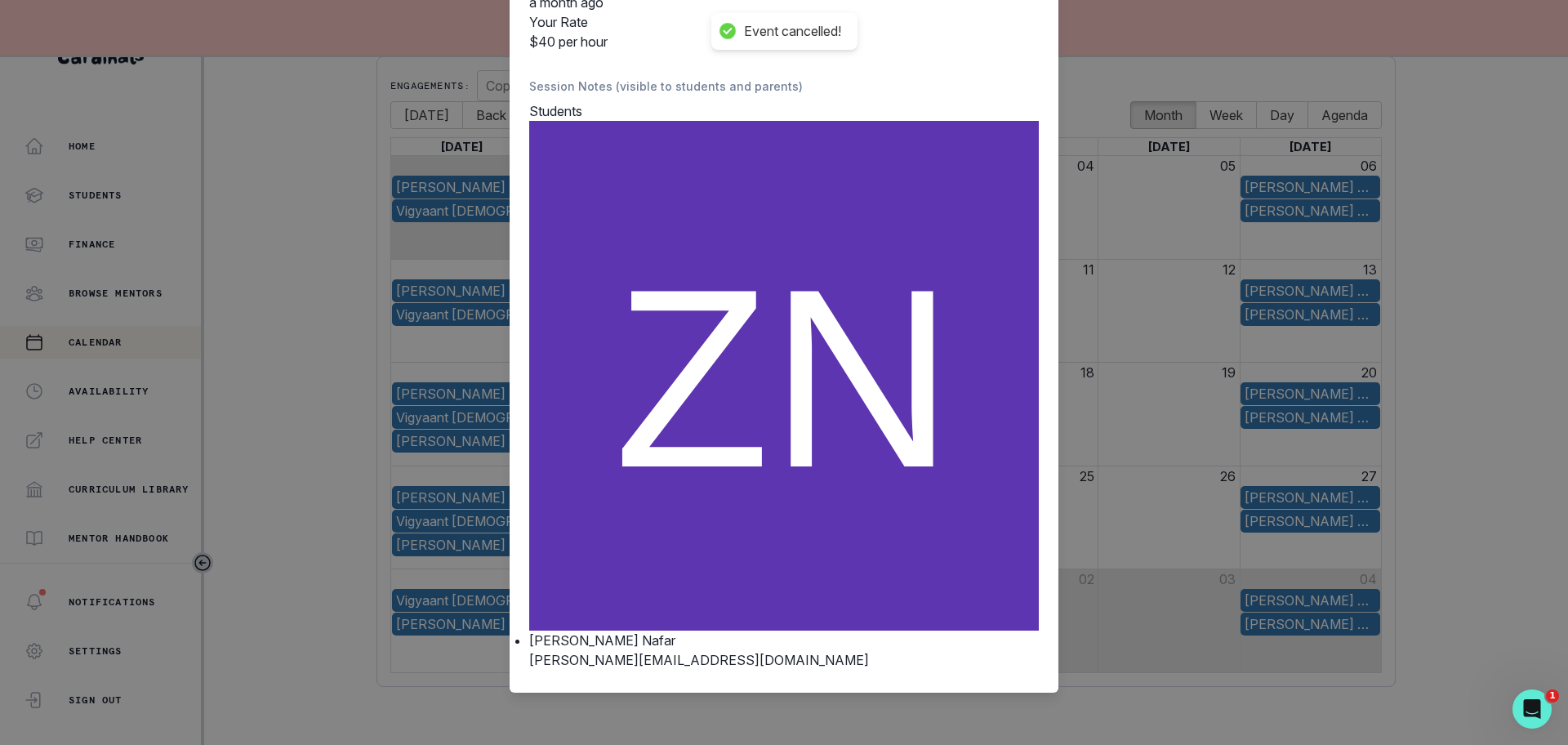
scroll to position [0, 0]
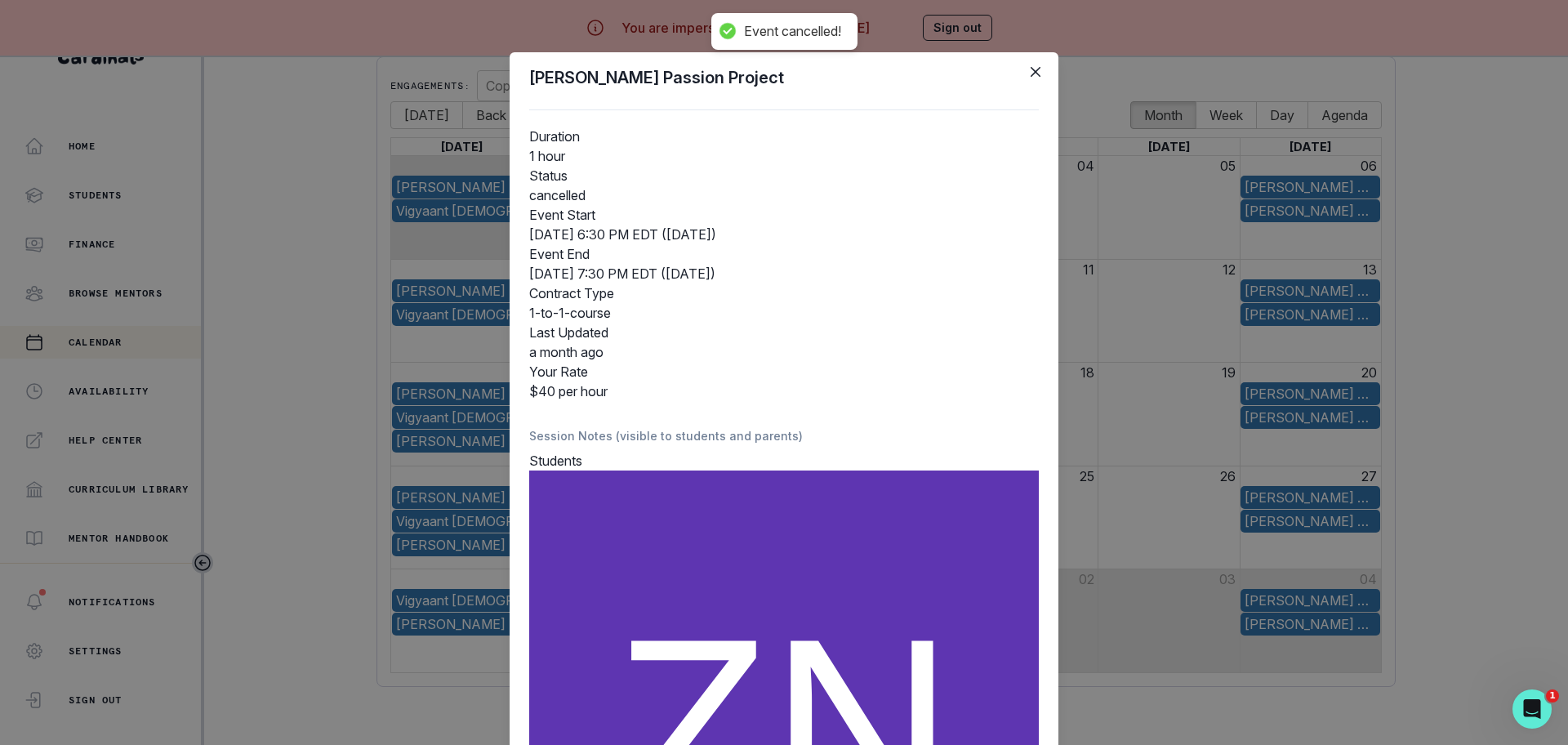
click at [357, 303] on div "[PERSON_NAME] Passion Project Duration 1 hour Status cancelled Event Start [DAT…" at bounding box center [784, 372] width 1568 height 745
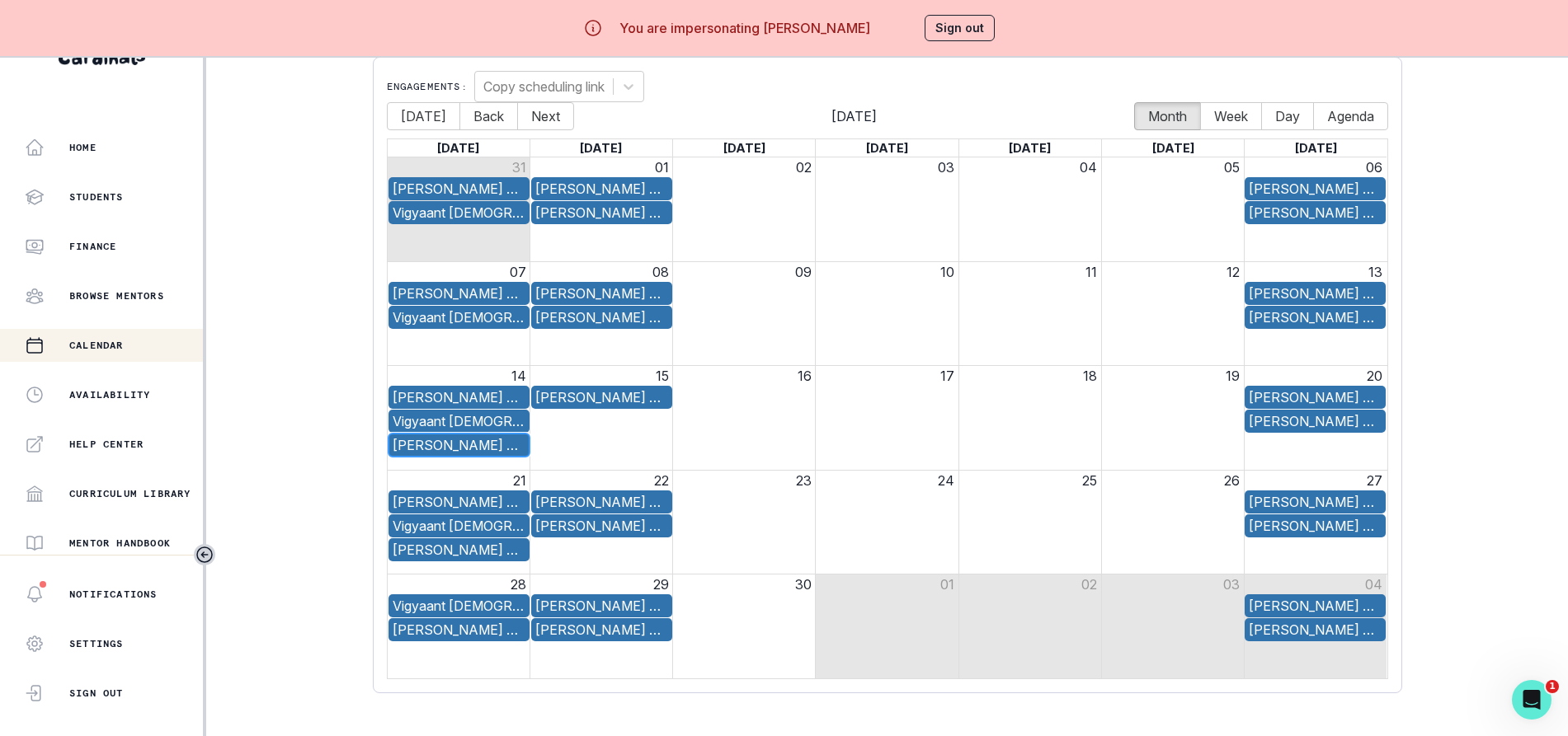
click at [489, 448] on div "[PERSON_NAME] Passion Project" at bounding box center [459, 445] width 133 height 19
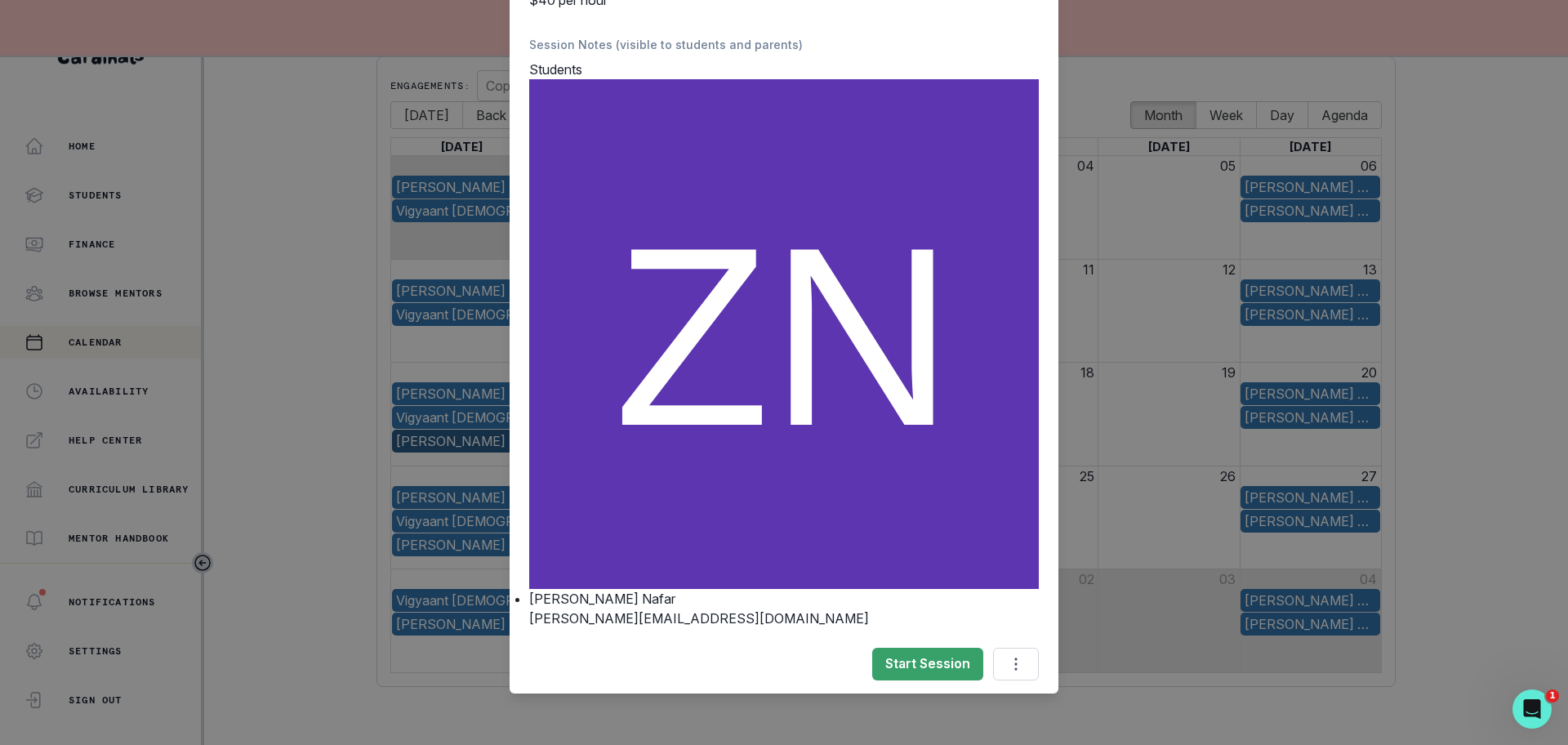
scroll to position [392, 0]
click at [1007, 677] on button "Options" at bounding box center [1017, 663] width 46 height 33
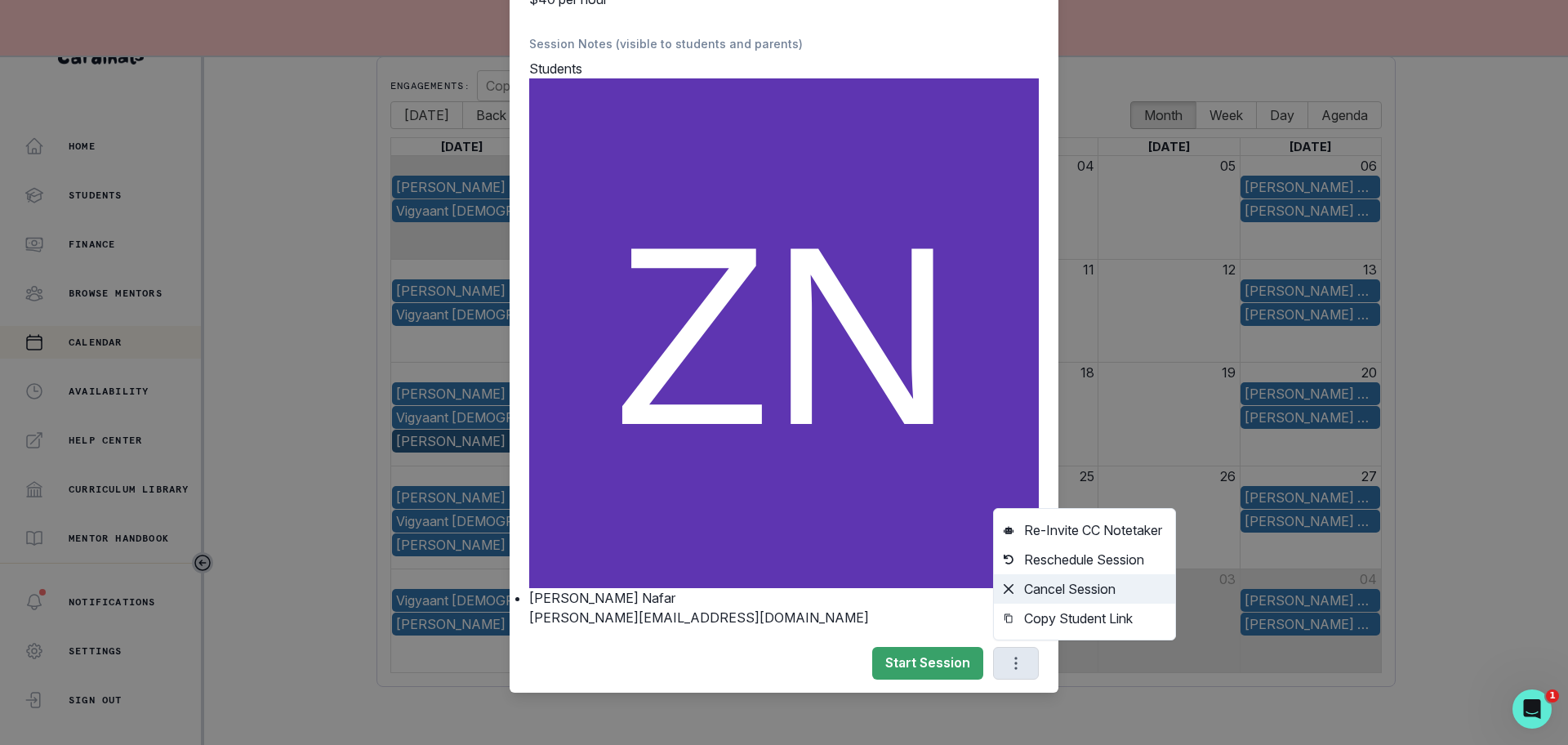
click at [1035, 596] on button "Cancel Session" at bounding box center [1084, 589] width 181 height 29
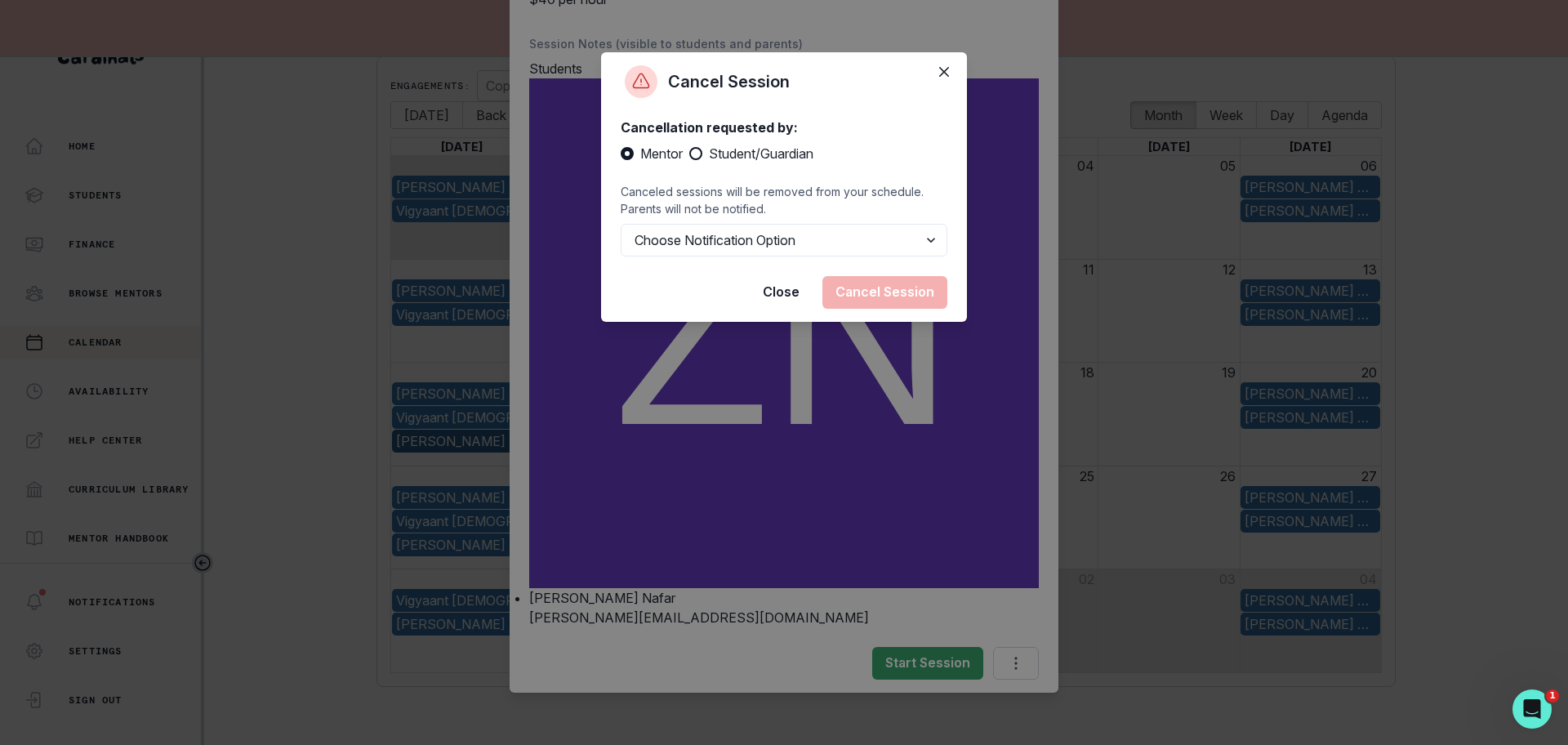
click at [702, 157] on label "Student/Guardian" at bounding box center [752, 153] width 125 height 19
click at [690, 155] on input "Student/Guardian" at bounding box center [689, 154] width 1 height 1
radio input "true"
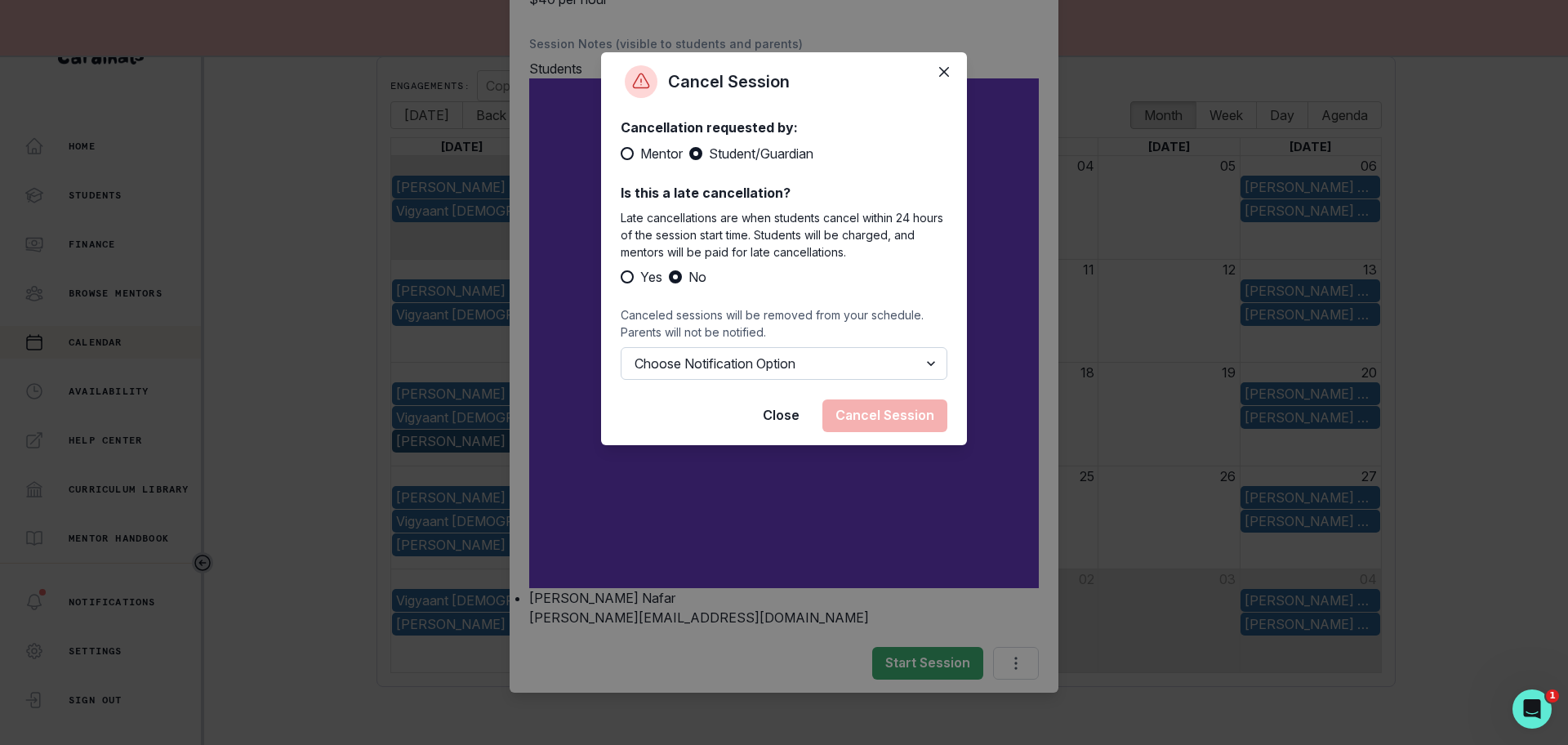
click at [706, 374] on select "Choose Notification Option Notify Family Do Not Notify Family" at bounding box center [784, 364] width 327 height 33
select select "option2"
click at [621, 347] on select "Choose Notification Option Notify Family Do Not Notify Family" at bounding box center [784, 364] width 327 height 33
click at [837, 413] on button "Cancel Session" at bounding box center [885, 416] width 125 height 33
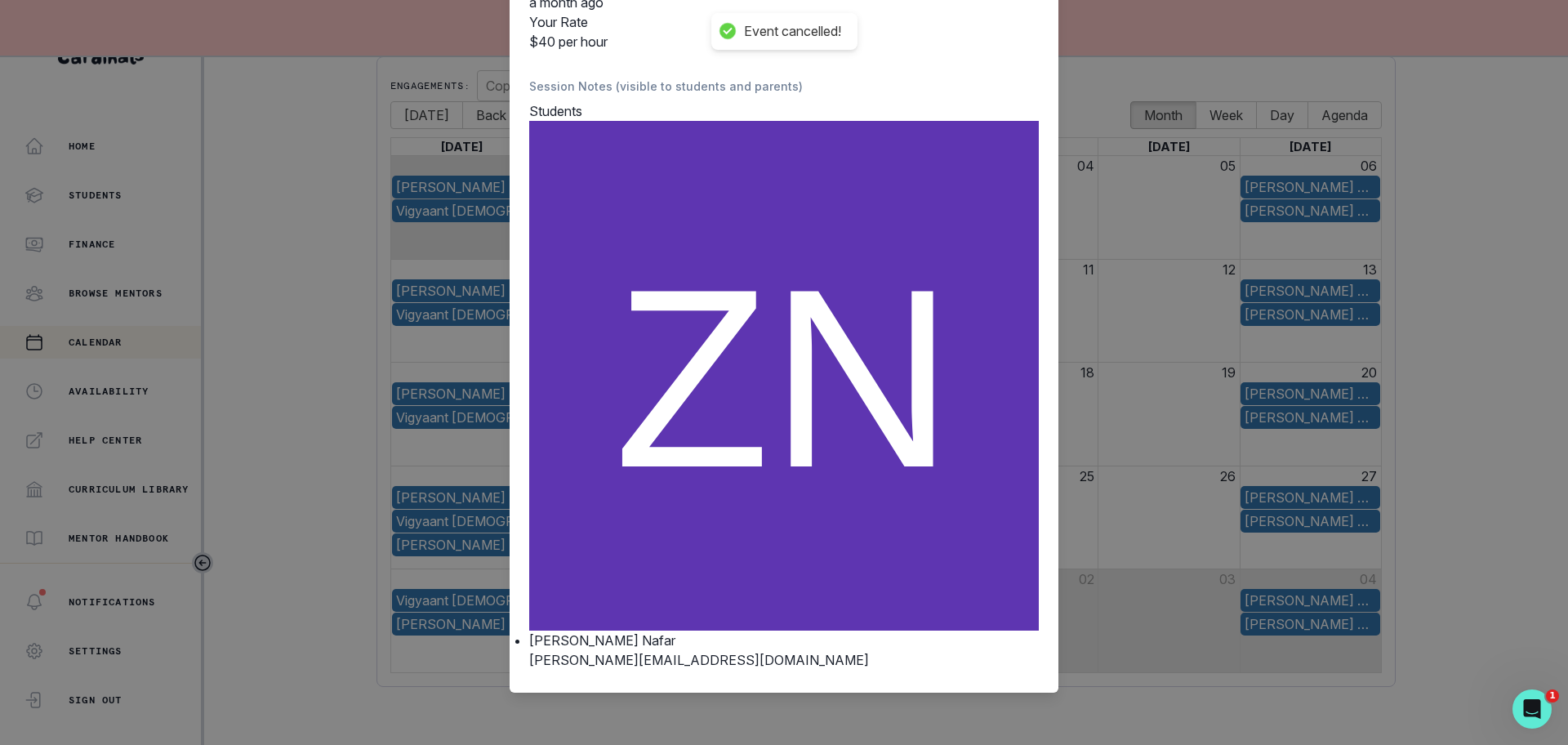
scroll to position [0, 0]
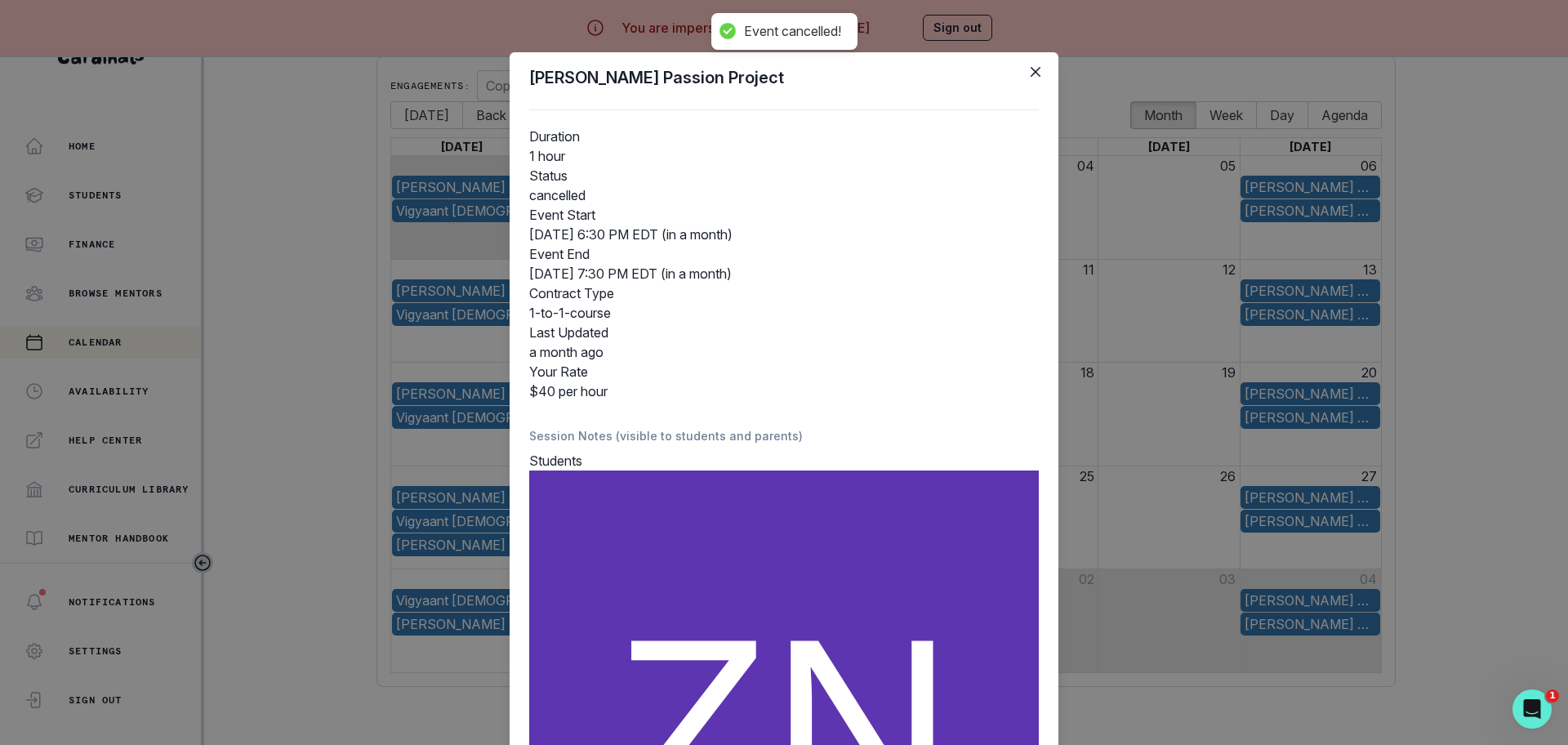
click at [325, 496] on div "[PERSON_NAME] Passion Project Duration 1 hour Status cancelled Event Start [DAT…" at bounding box center [784, 372] width 1568 height 745
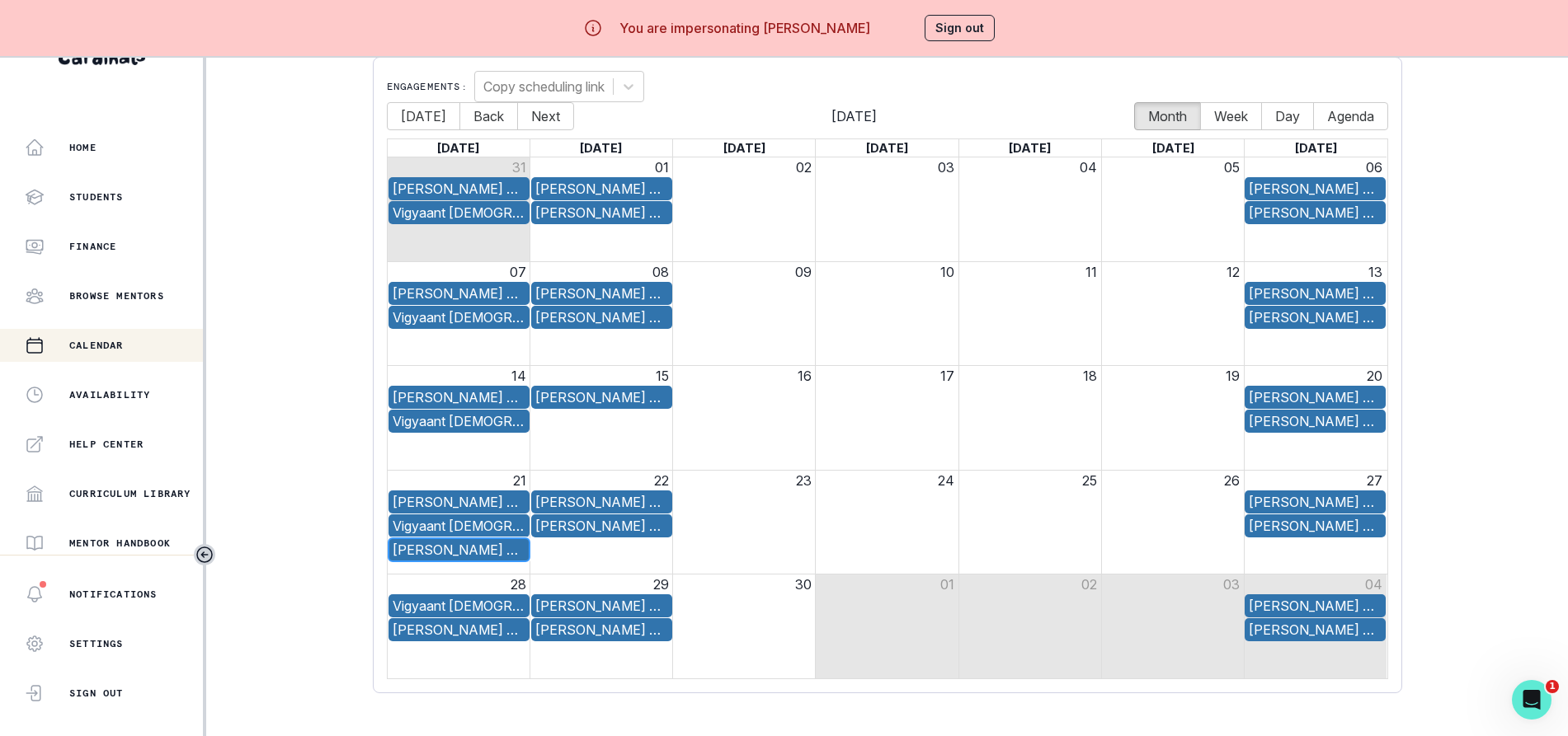
click at [461, 546] on div "[PERSON_NAME] Passion Project" at bounding box center [459, 549] width 133 height 19
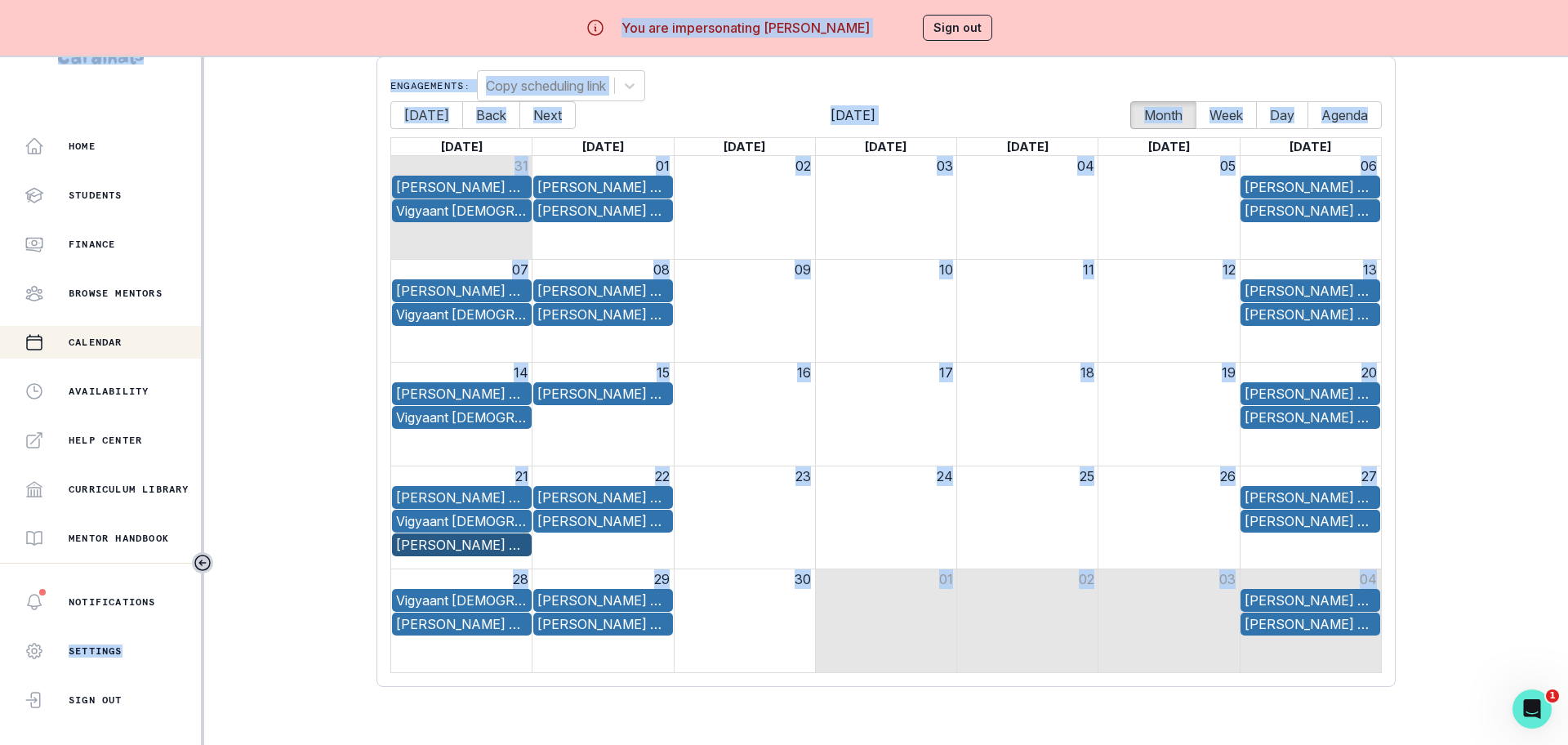
click at [457, 542] on div "[PERSON_NAME] Passion Project Duration 1 hour Status accepted Event Start [DATE…" at bounding box center [784, 372] width 1568 height 745
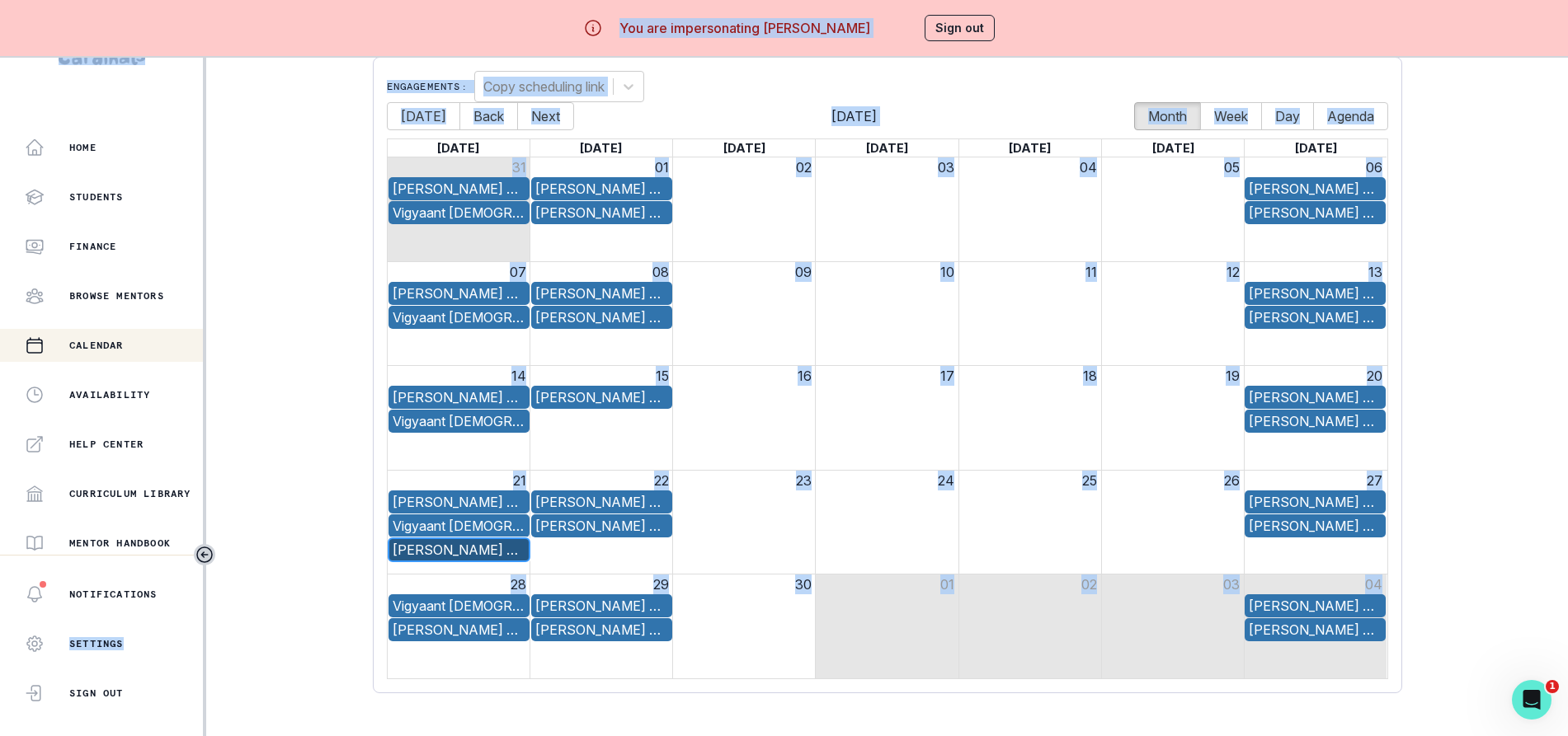
click at [469, 546] on div "[PERSON_NAME] Passion Project" at bounding box center [459, 549] width 133 height 19
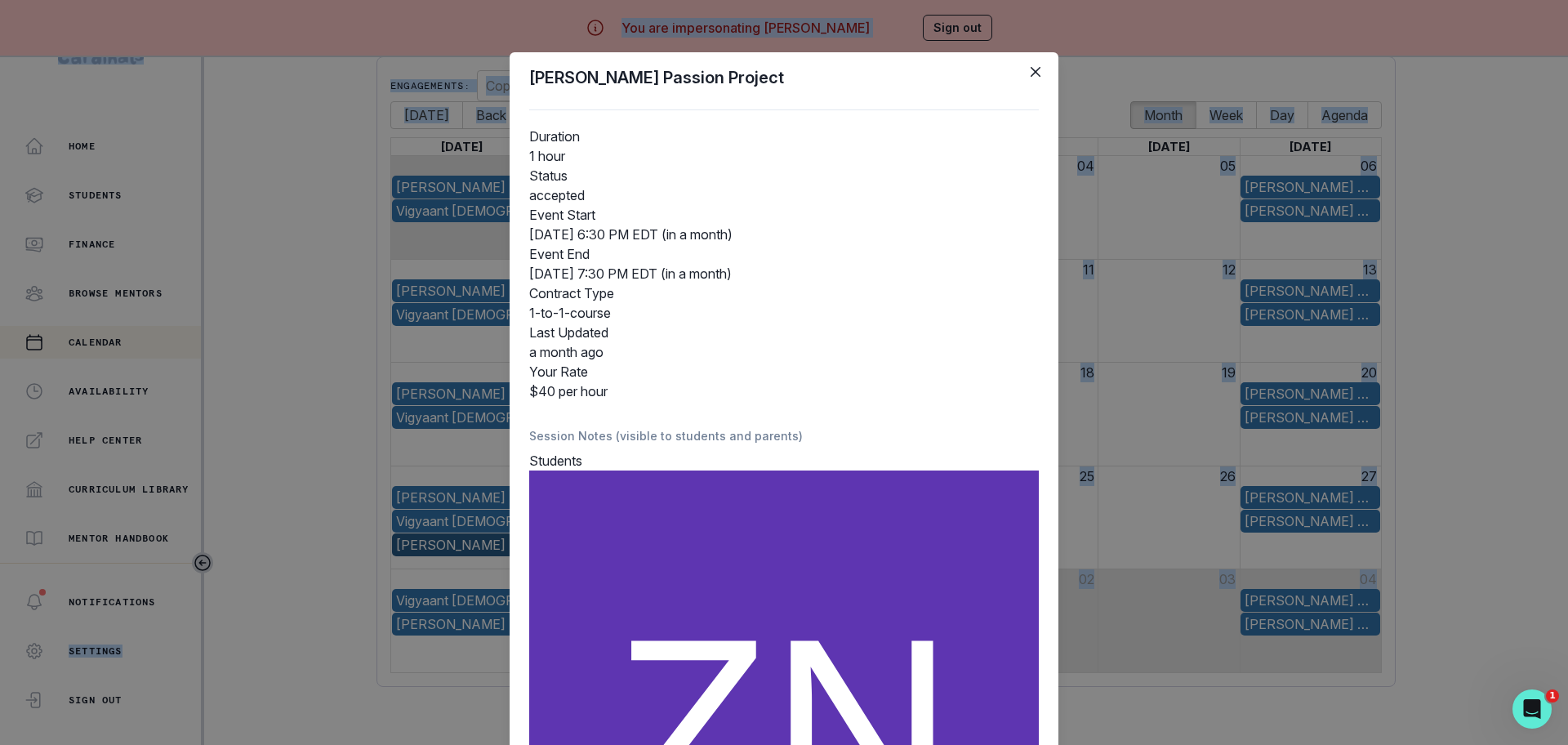
scroll to position [392, 0]
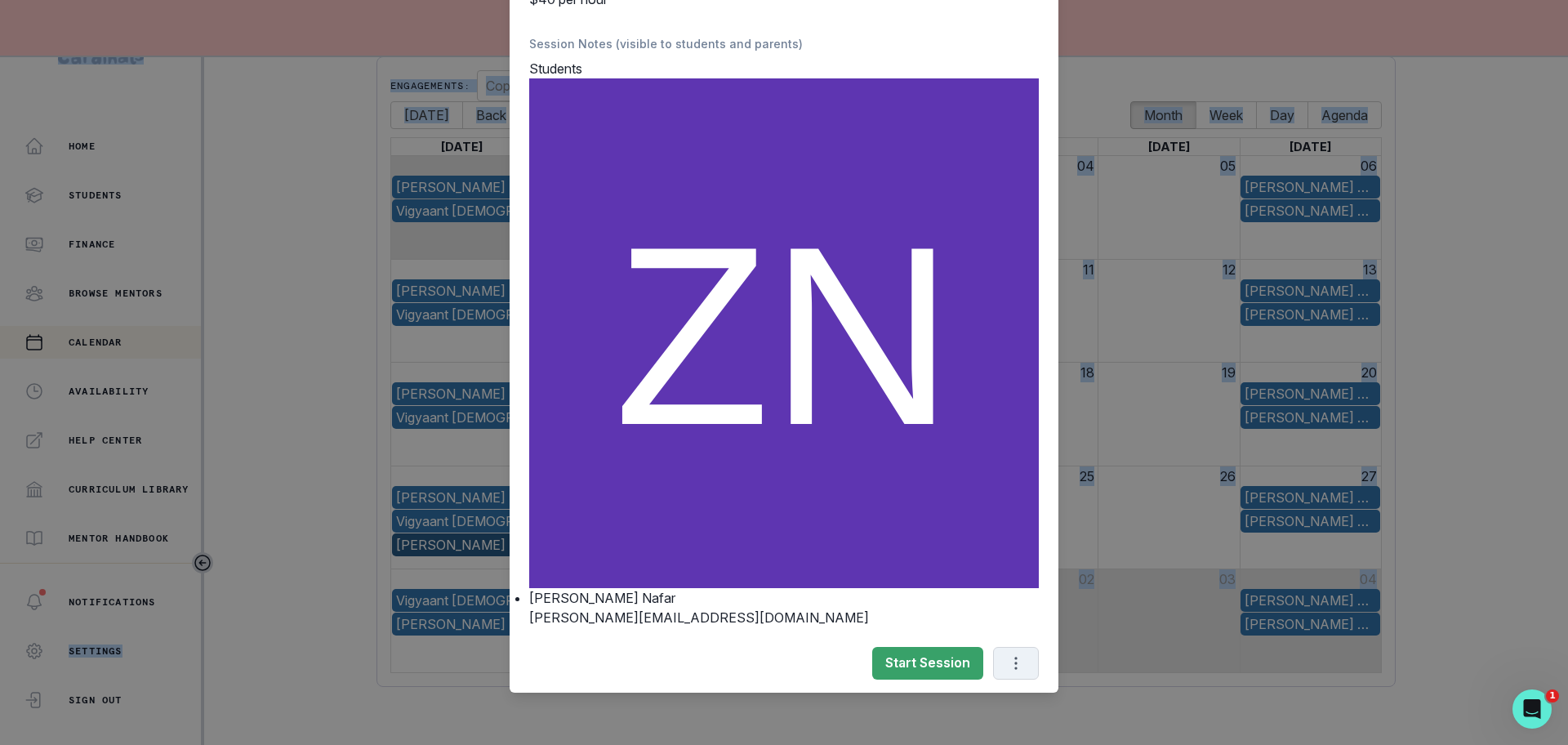
click at [1007, 670] on icon "Options" at bounding box center [1017, 663] width 18 height 18
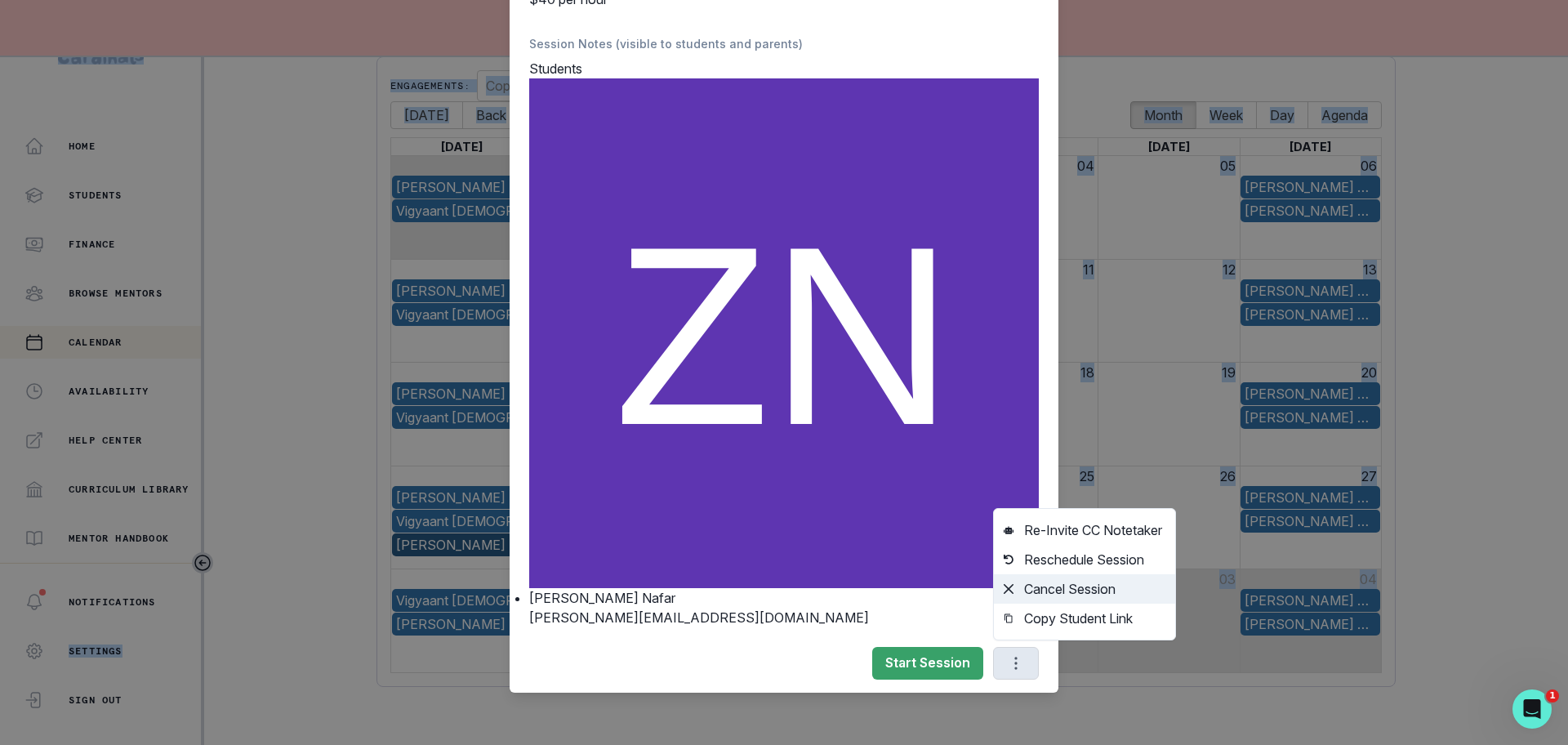
click at [1029, 586] on button "Cancel Session" at bounding box center [1084, 589] width 181 height 29
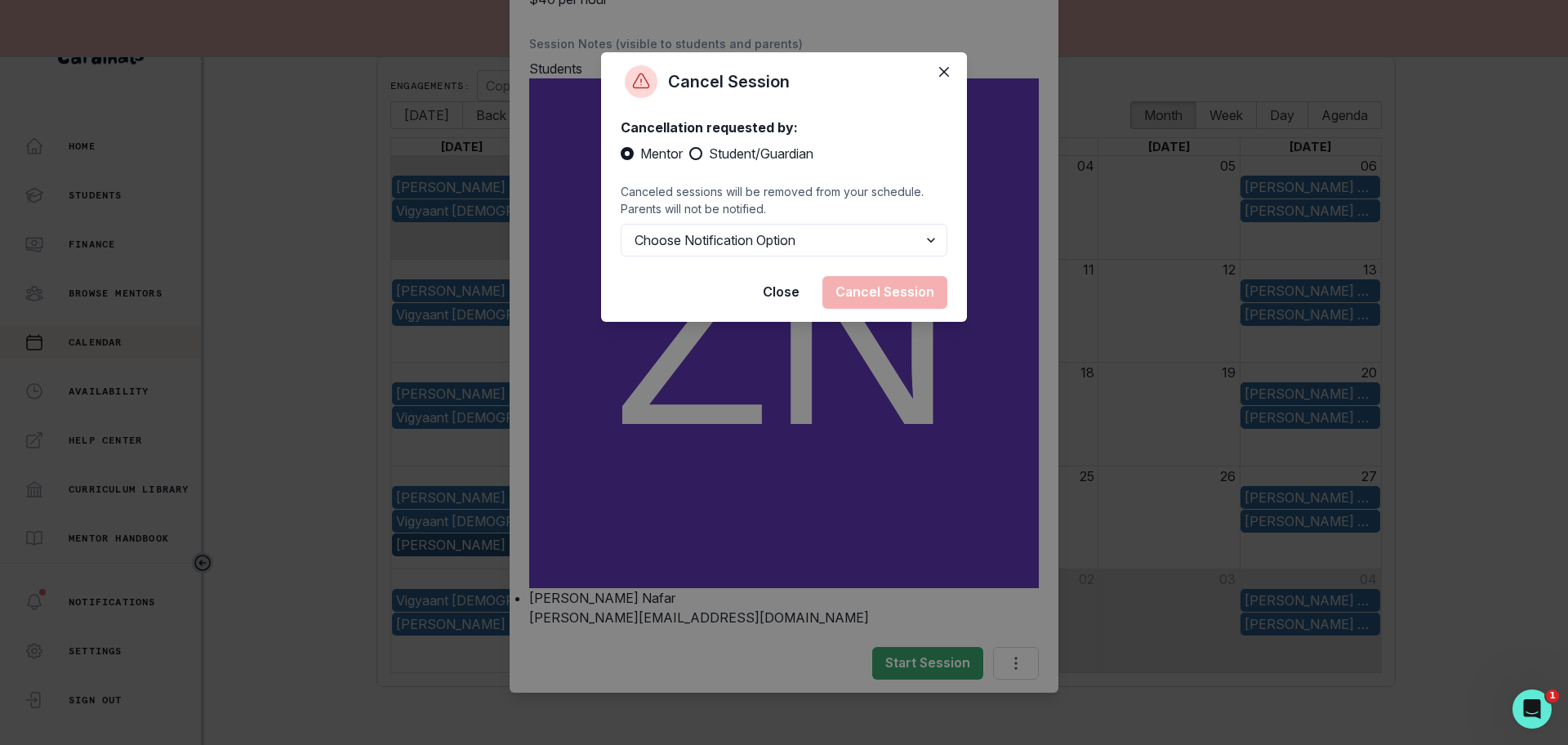
click at [695, 152] on span at bounding box center [696, 154] width 13 height 13
click at [690, 154] on input "Student/Guardian" at bounding box center [689, 154] width 1 height 1
radio input "true"
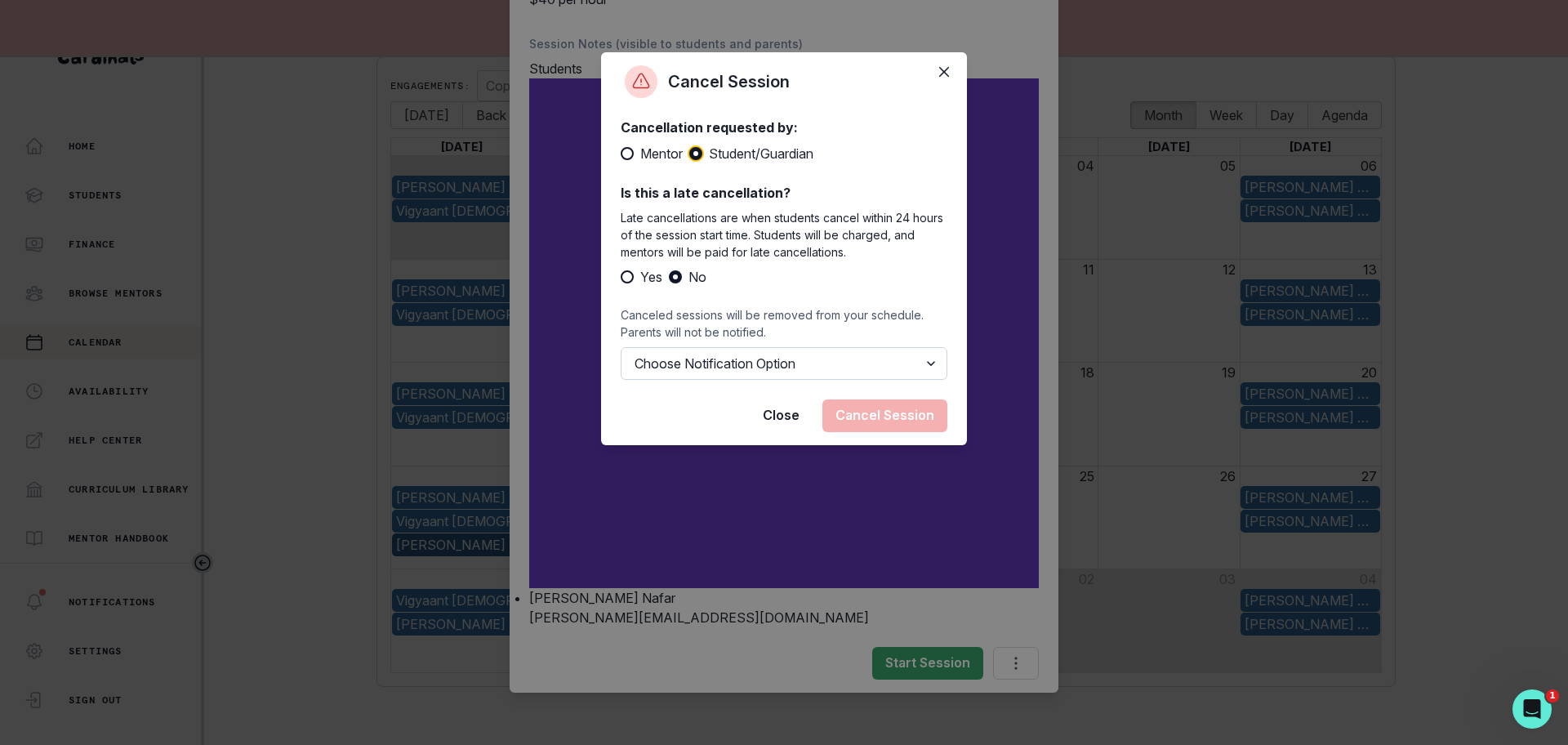
click at [704, 364] on select "Choose Notification Option Notify Family Do Not Notify Family" at bounding box center [784, 364] width 327 height 33
select select "option2"
click at [621, 347] on select "Choose Notification Option Notify Family Do Not Notify Family" at bounding box center [784, 364] width 327 height 33
click at [867, 416] on button "Cancel Session" at bounding box center [885, 416] width 125 height 33
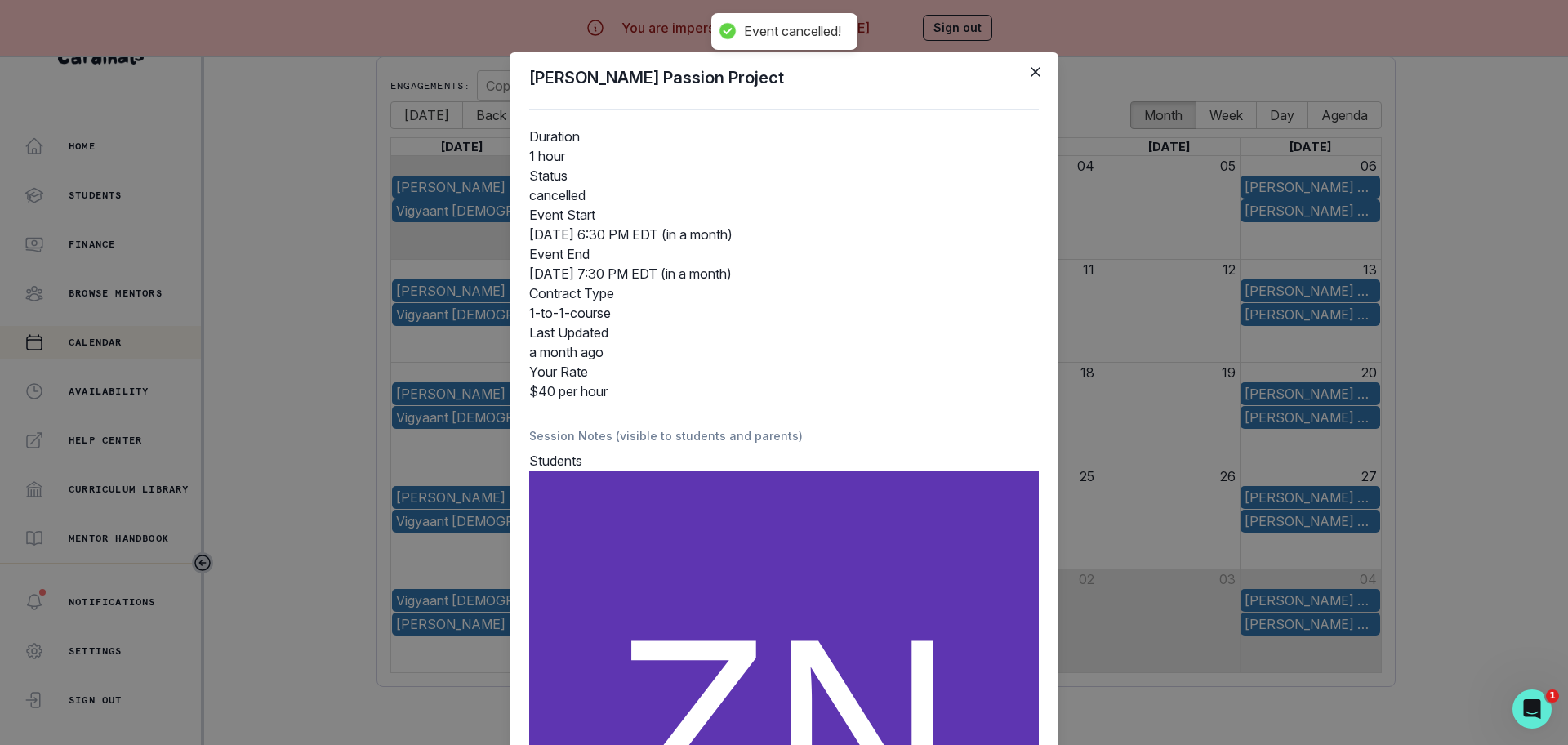
click at [327, 541] on div "[PERSON_NAME] Passion Project Duration 1 hour Status cancelled Event Start [DAT…" at bounding box center [784, 372] width 1568 height 745
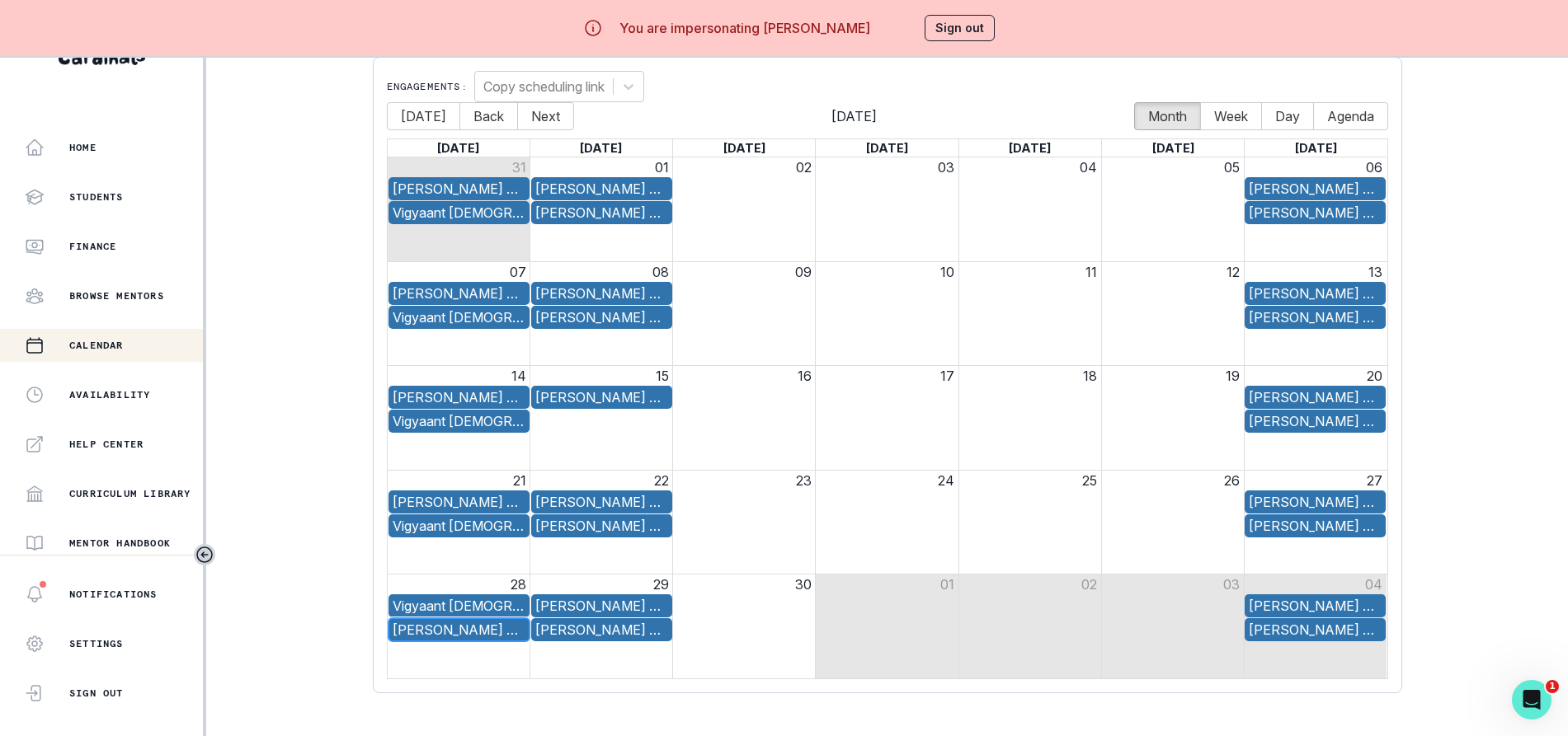
click at [492, 636] on div "[PERSON_NAME] Passion Project" at bounding box center [459, 630] width 133 height 19
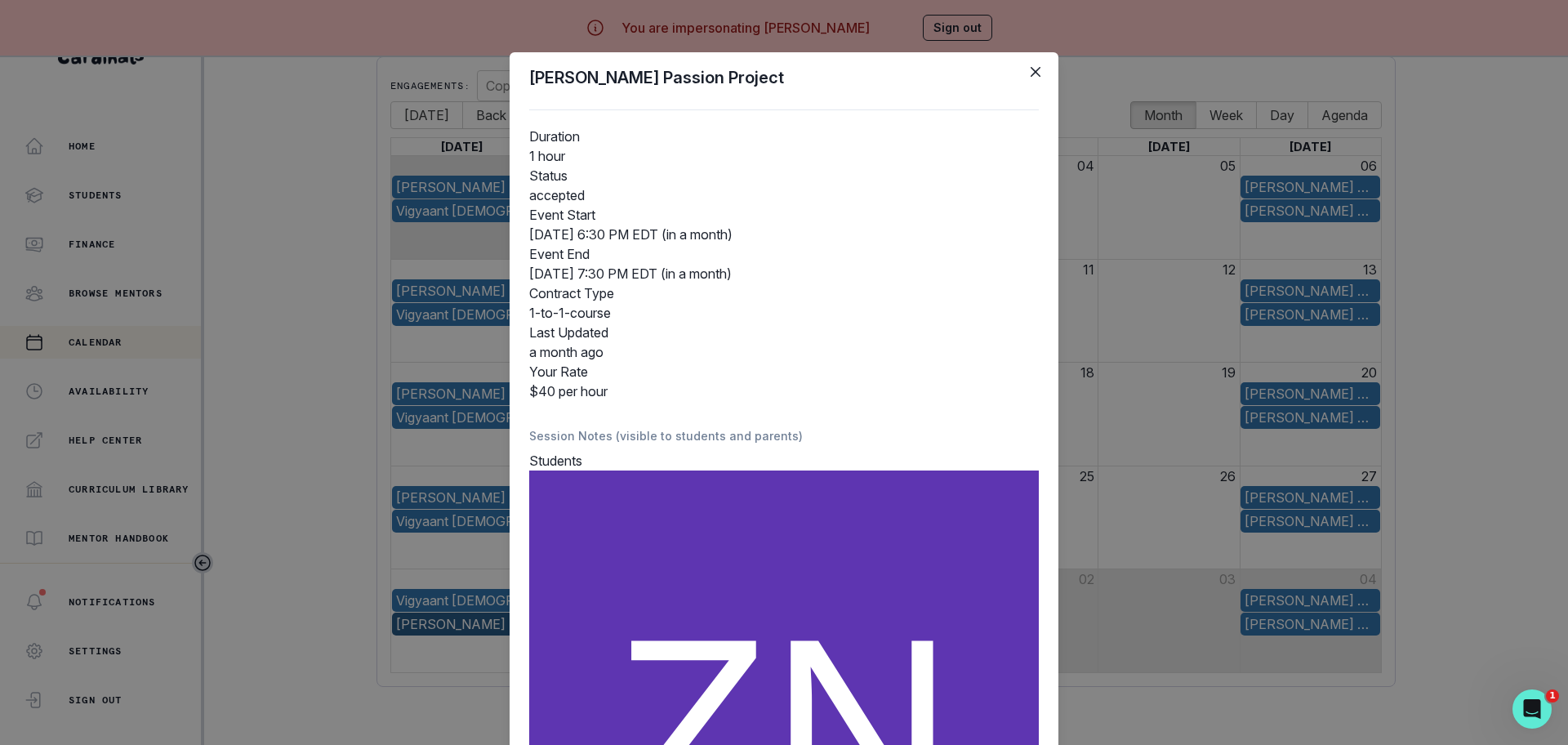
scroll to position [392, 0]
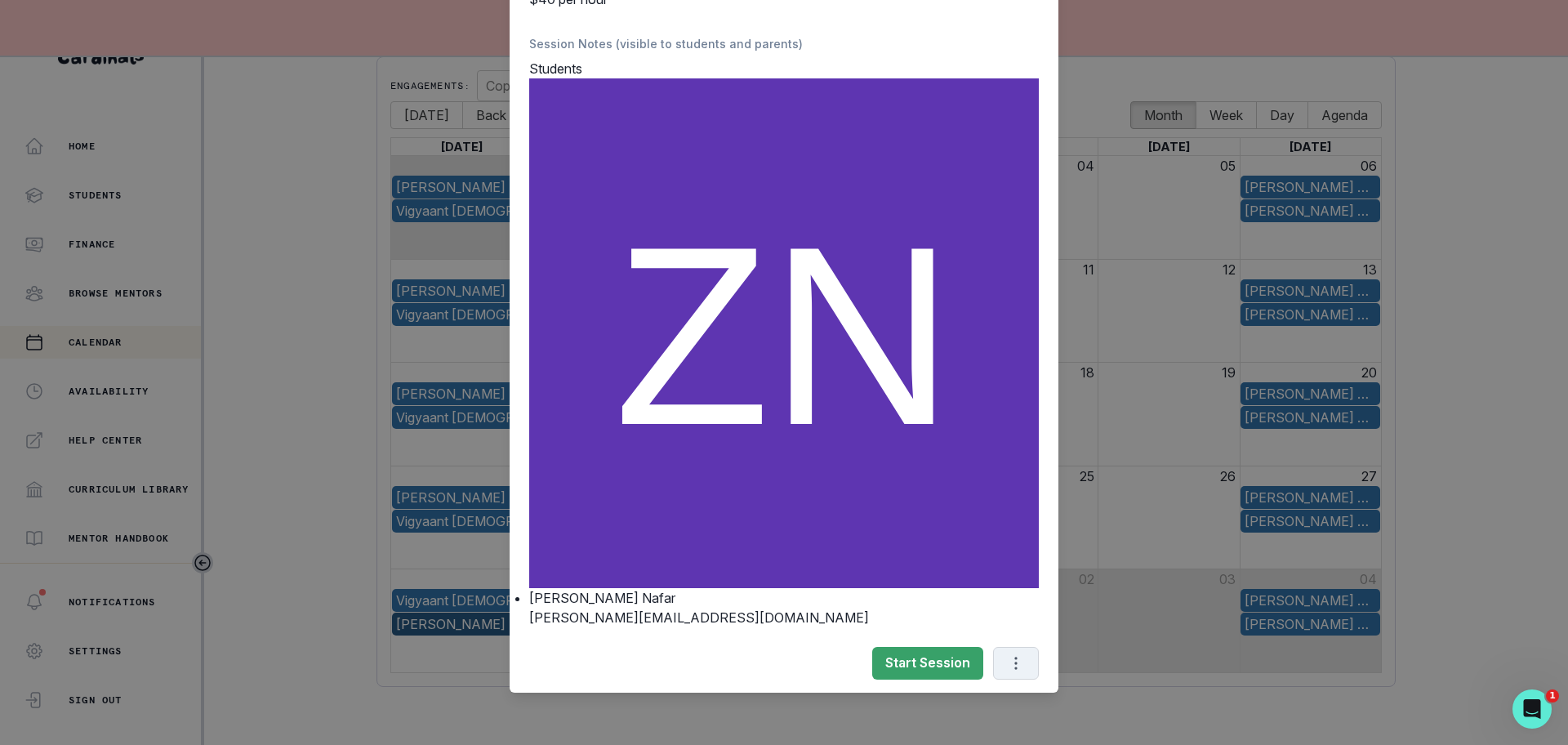
click at [1020, 661] on button "Options" at bounding box center [1017, 663] width 46 height 33
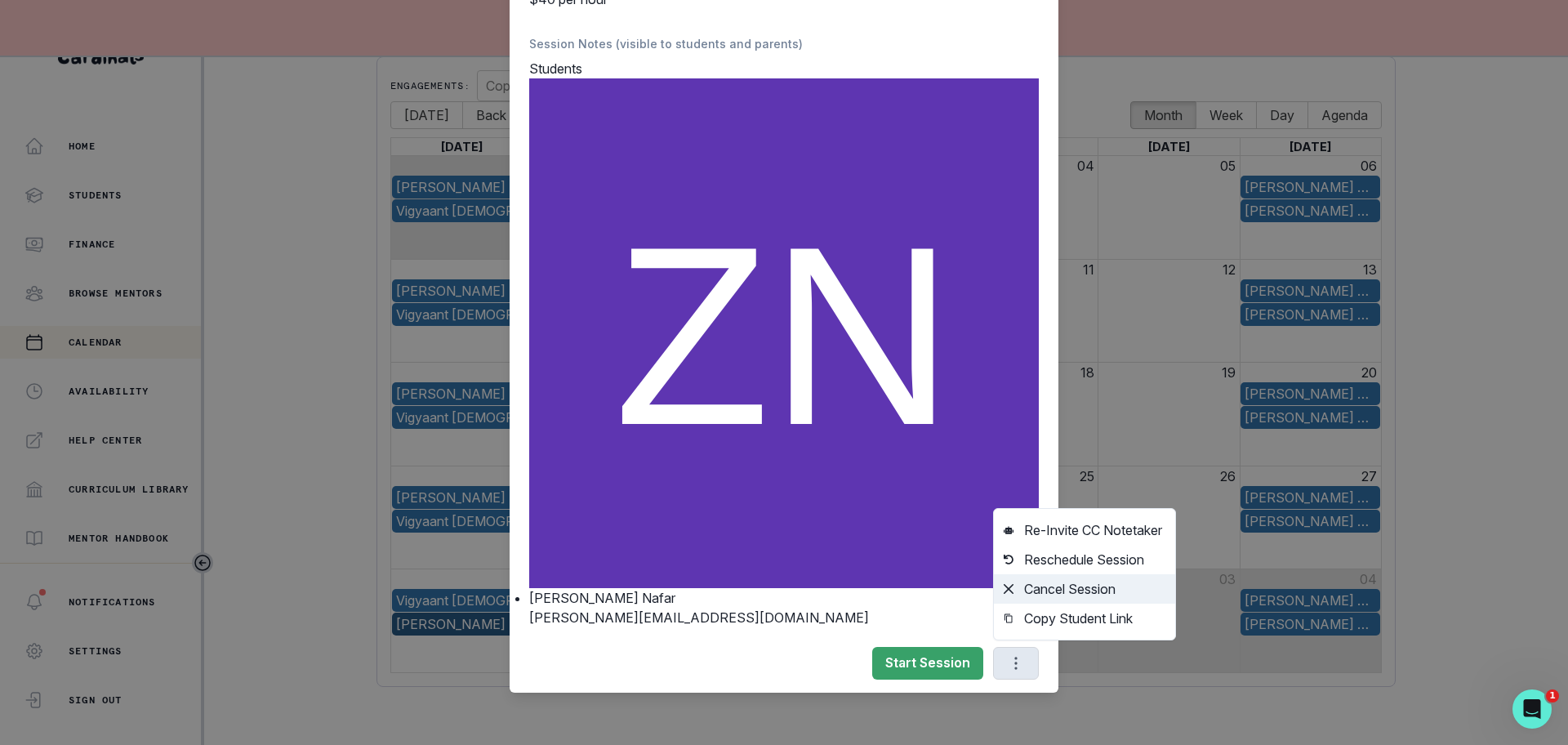
click at [1030, 586] on button "Cancel Session" at bounding box center [1084, 589] width 181 height 29
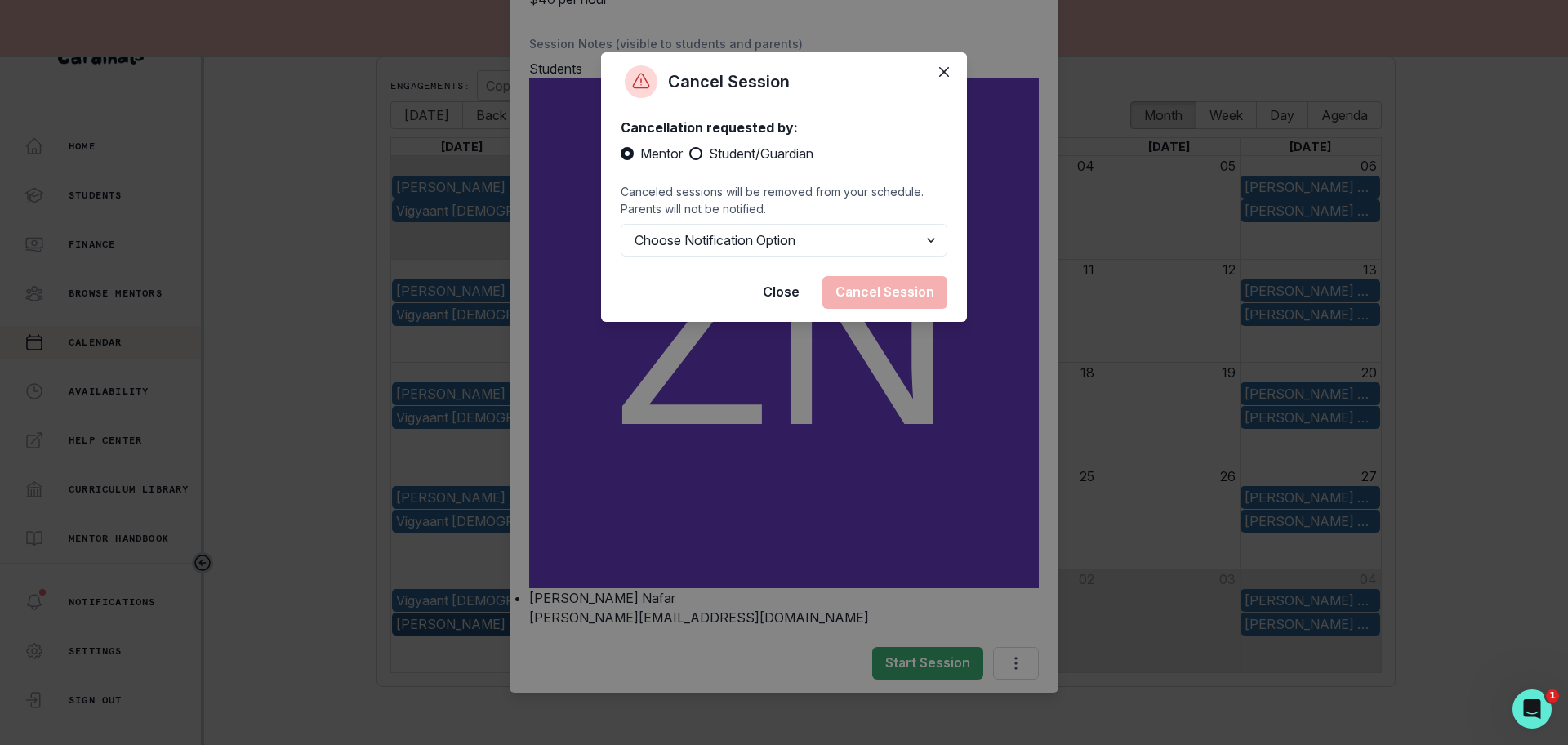
click at [697, 148] on span at bounding box center [696, 154] width 13 height 13
click at [690, 154] on input "Student/Guardian" at bounding box center [689, 154] width 1 height 1
radio input "true"
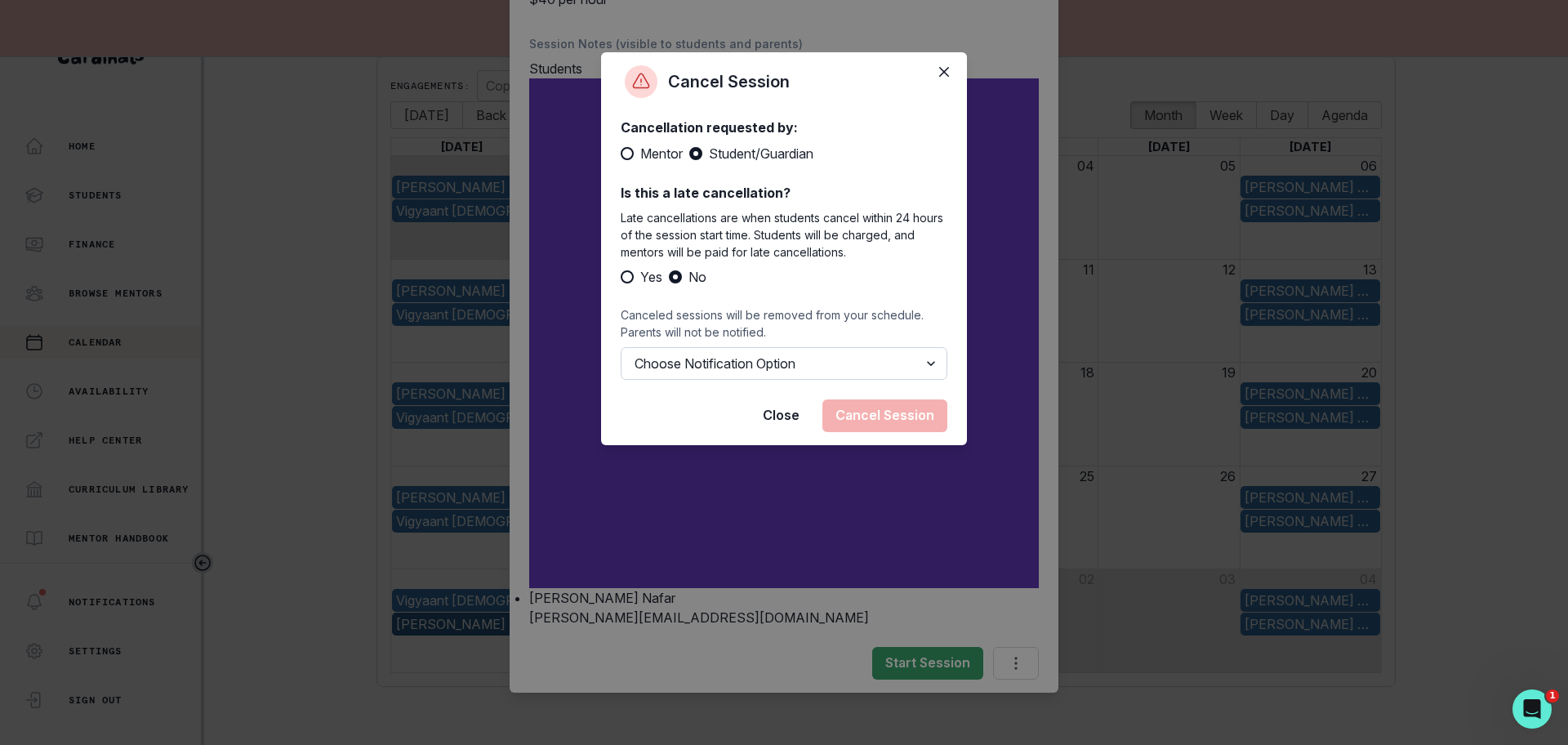
click at [659, 356] on select "Choose Notification Option Notify Family Do Not Notify Family" at bounding box center [784, 364] width 327 height 33
select select "option2"
click at [621, 347] on select "Choose Notification Option Notify Family Do Not Notify Family" at bounding box center [784, 364] width 327 height 33
click at [866, 421] on button "Cancel Session" at bounding box center [885, 416] width 125 height 33
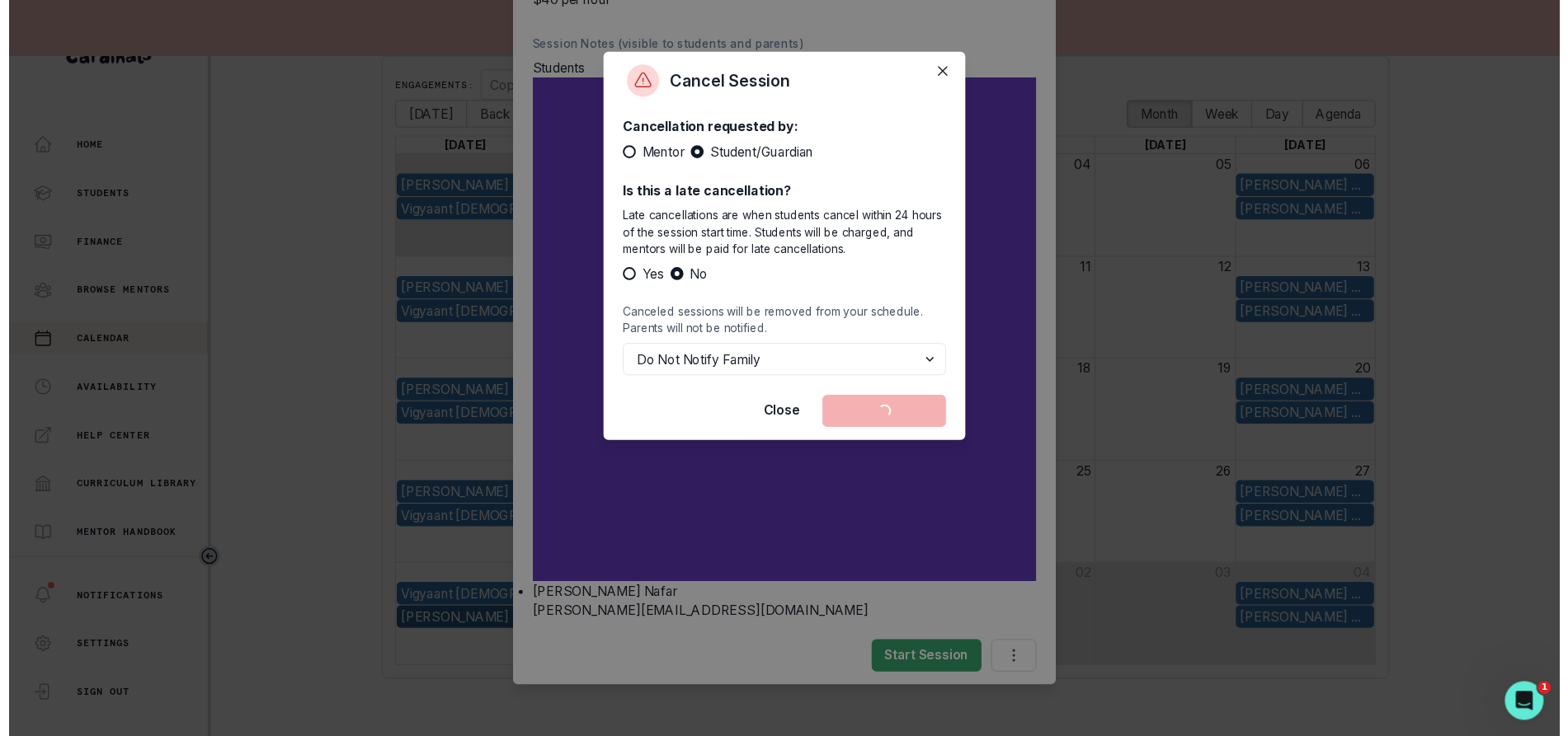
scroll to position [0, 0]
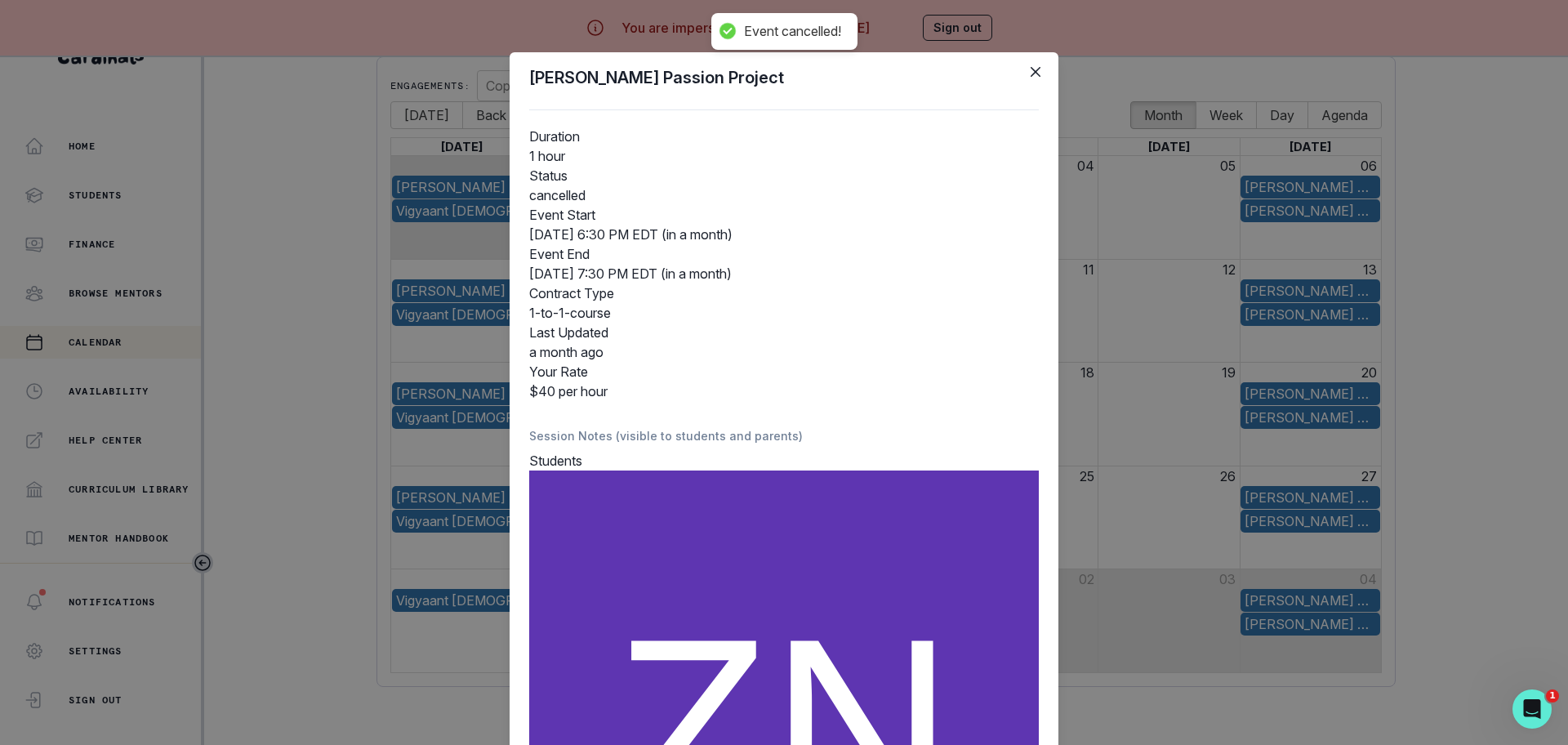
click at [354, 591] on div "[PERSON_NAME] Passion Project Duration 1 hour Status cancelled Event Start [DAT…" at bounding box center [784, 372] width 1568 height 745
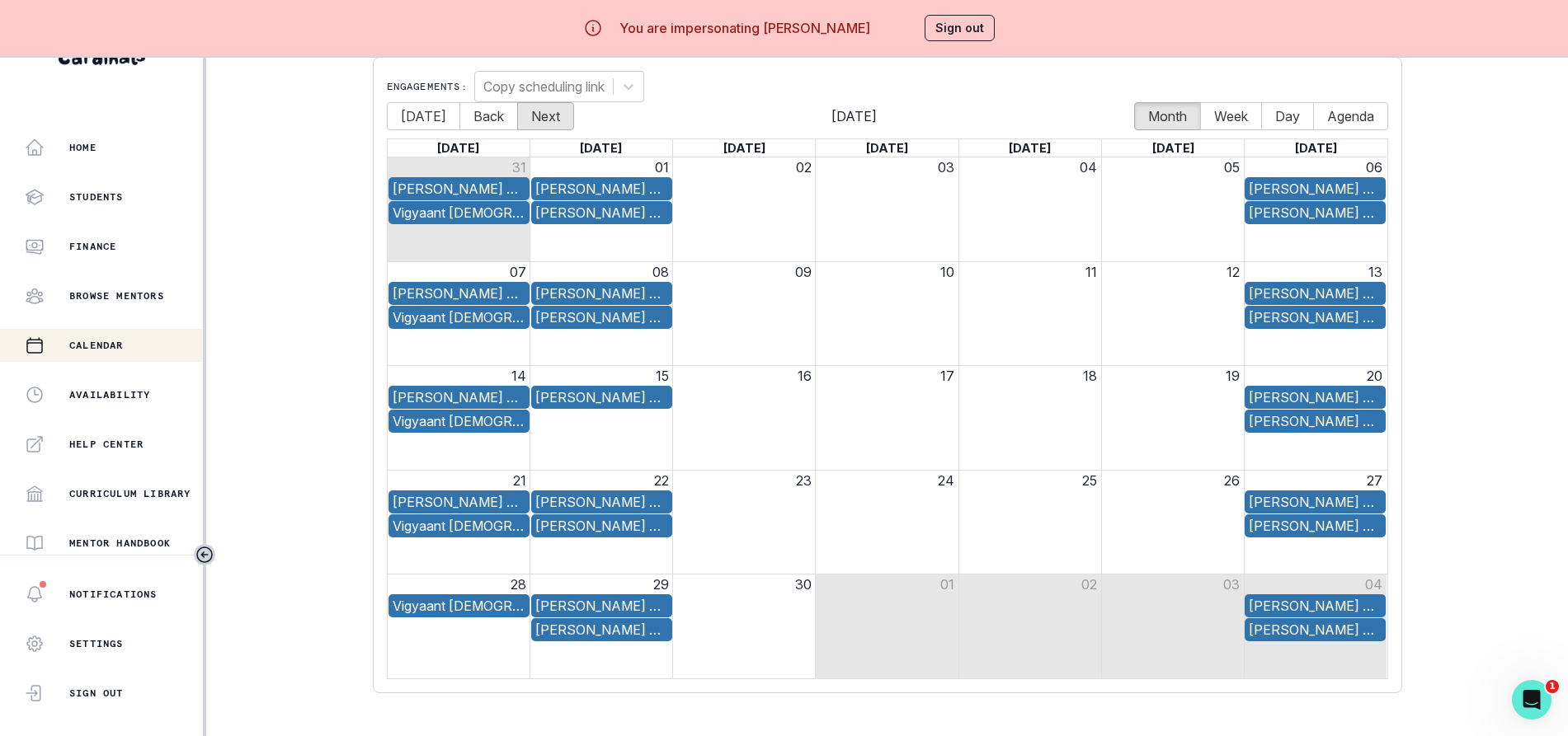
click at [550, 111] on button "Next" at bounding box center [545, 117] width 57 height 28
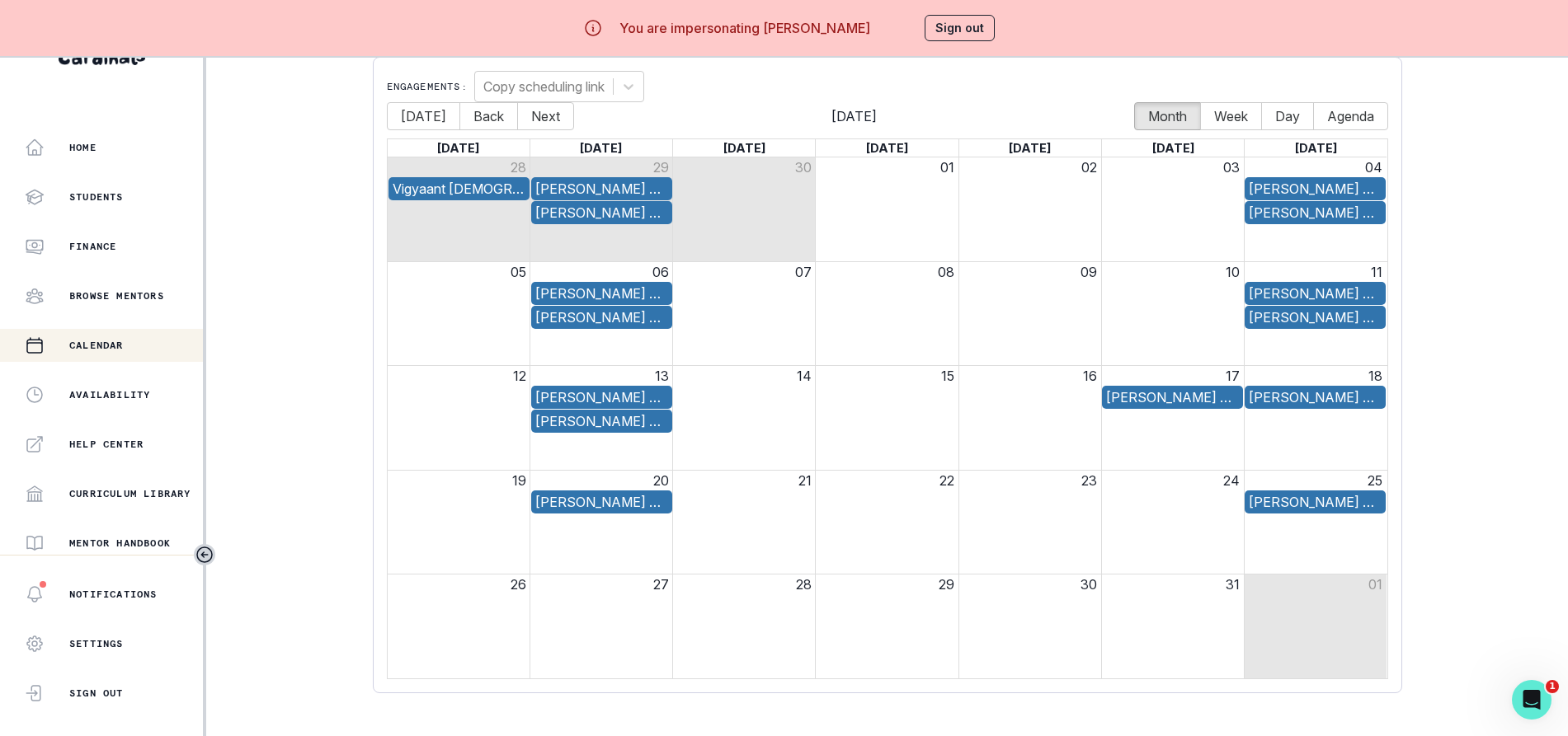
click at [965, 31] on button "Sign out" at bounding box center [960, 28] width 70 height 27
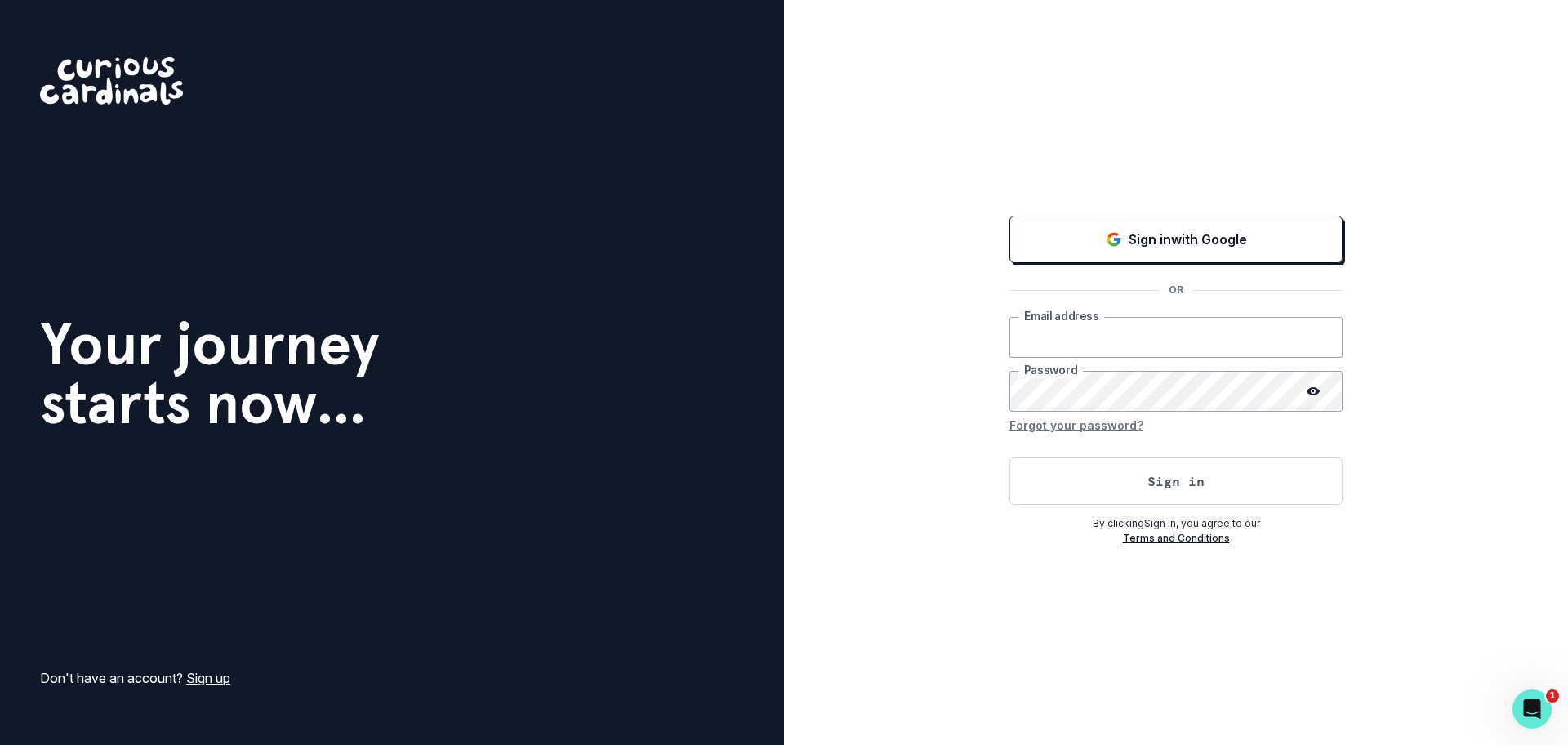
type input "[EMAIL_ADDRESS][DOMAIN_NAME]"
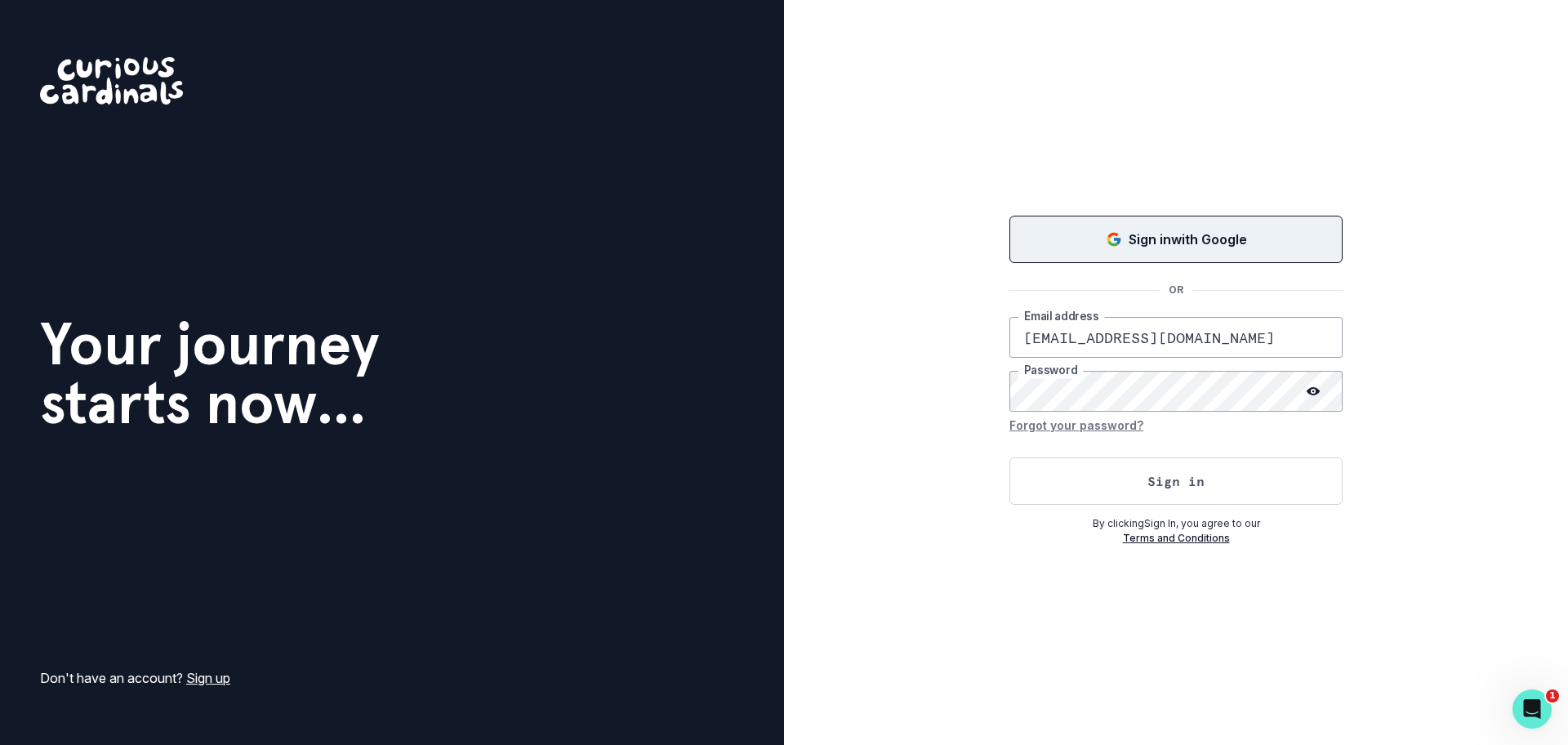
click at [1109, 231] on icon "Sign in with Google (GSuite)" at bounding box center [1115, 239] width 16 height 16
